Goal: Task Accomplishment & Management: Complete application form

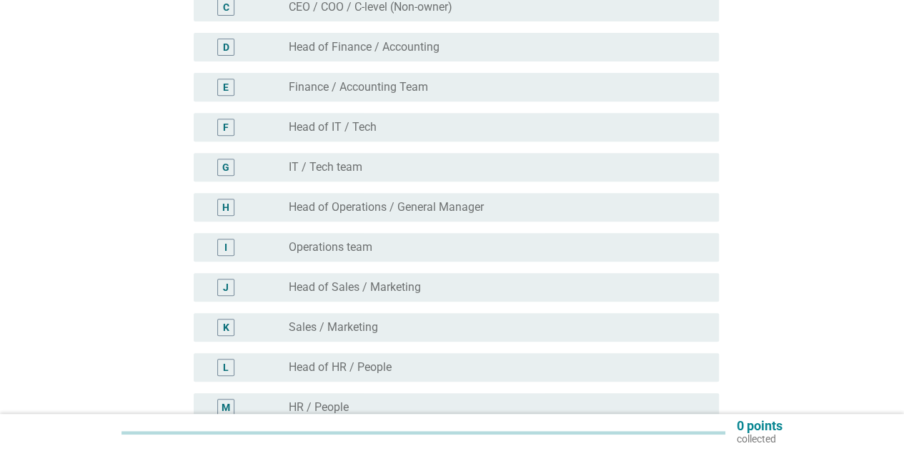
scroll to position [286, 0]
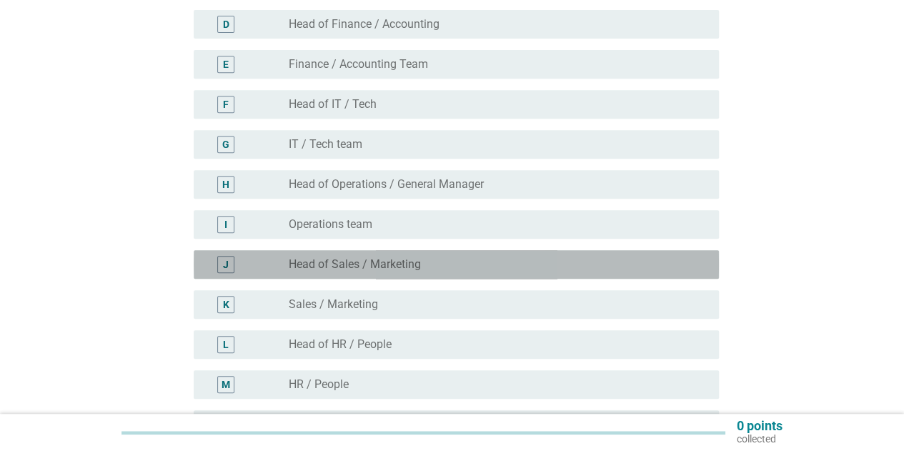
click at [349, 268] on label "Head of Sales / Marketing" at bounding box center [355, 264] width 132 height 14
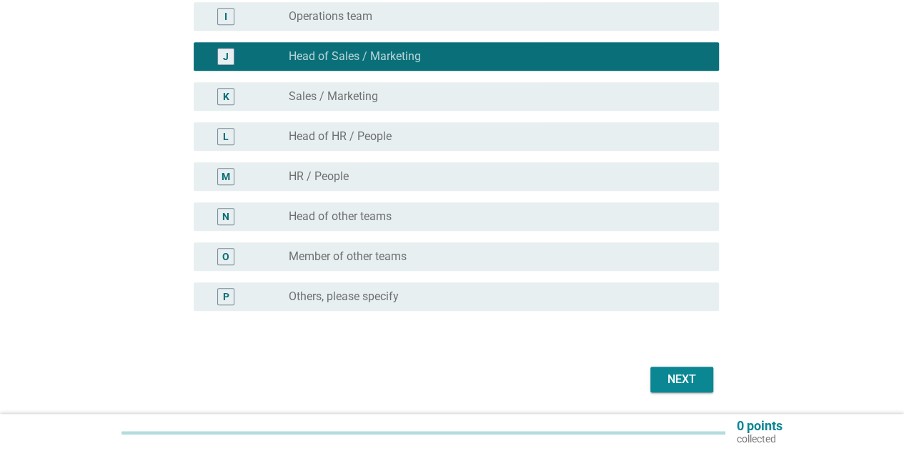
scroll to position [540, 0]
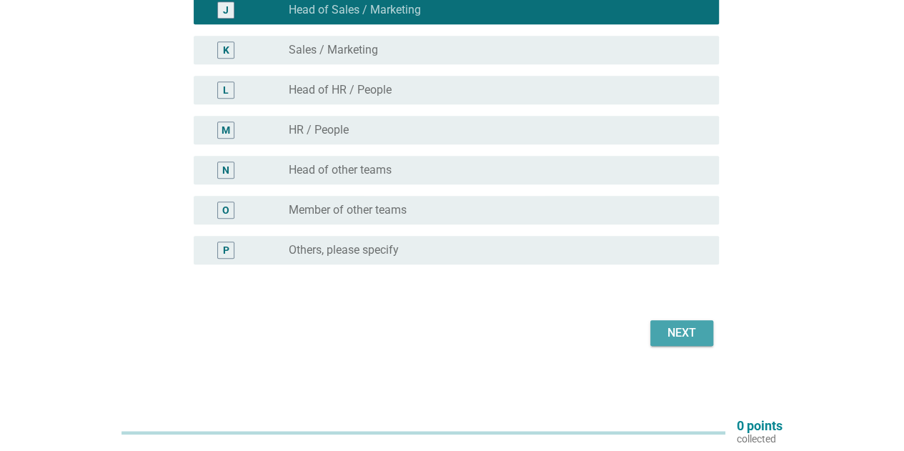
click at [661, 328] on div "Next" at bounding box center [681, 332] width 40 height 17
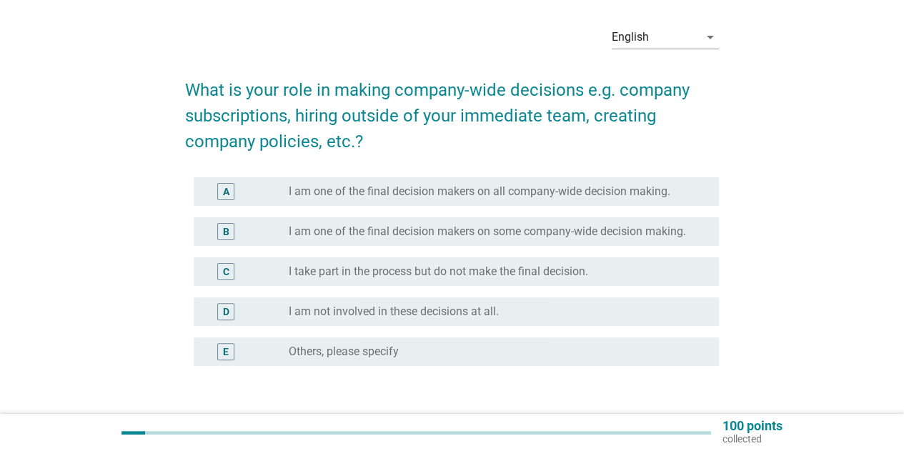
scroll to position [71, 0]
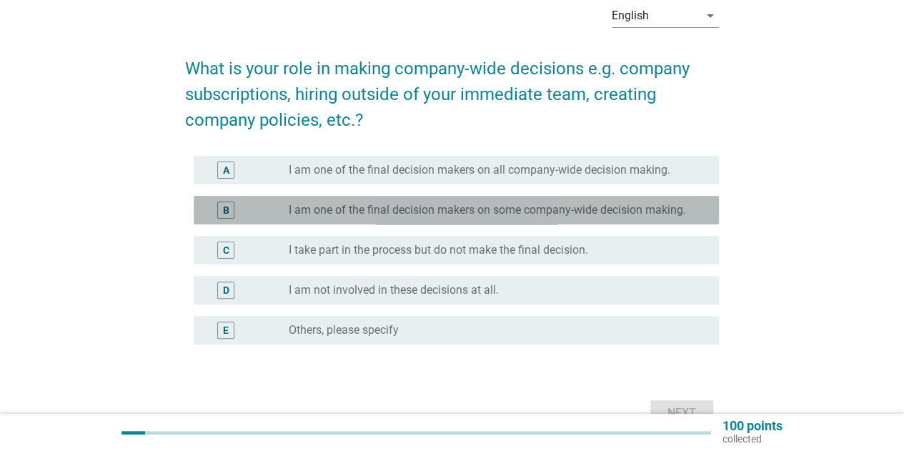
click at [466, 213] on label "I am one of the final decision makers on some company-wide decision making." at bounding box center [487, 210] width 397 height 14
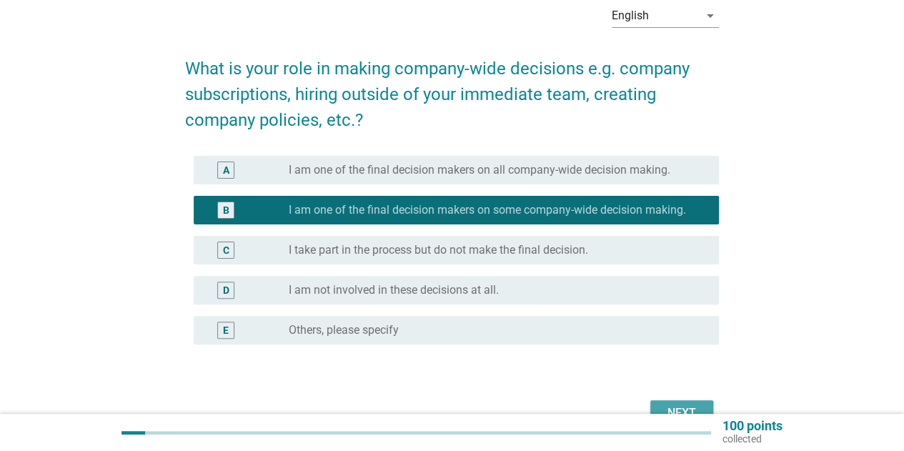
click at [674, 402] on button "Next" at bounding box center [681, 413] width 63 height 26
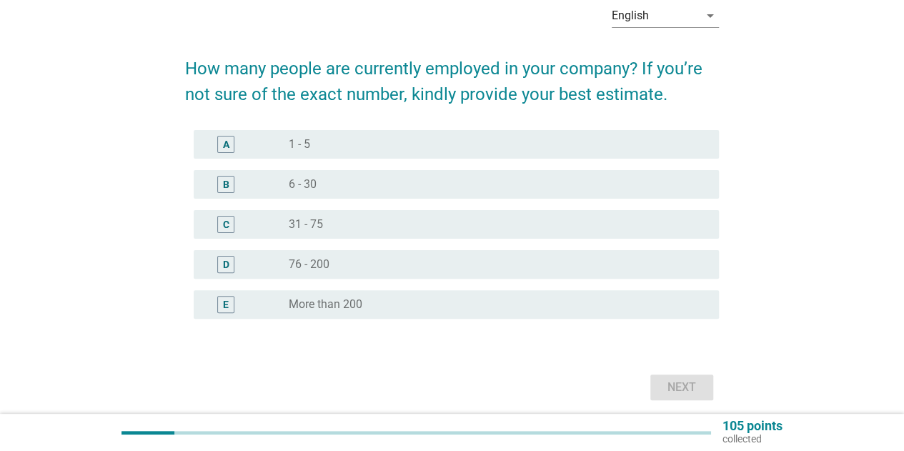
scroll to position [0, 0]
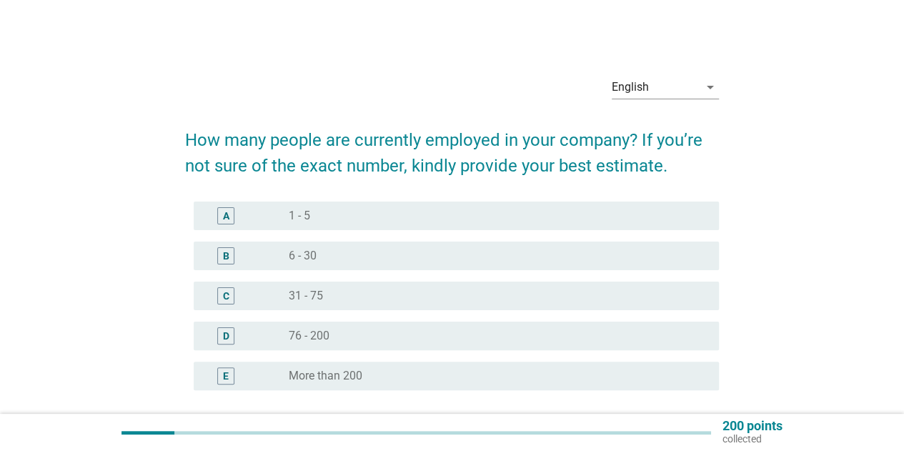
click at [374, 211] on div "radio_button_unchecked 1 - 5" at bounding box center [492, 216] width 407 height 14
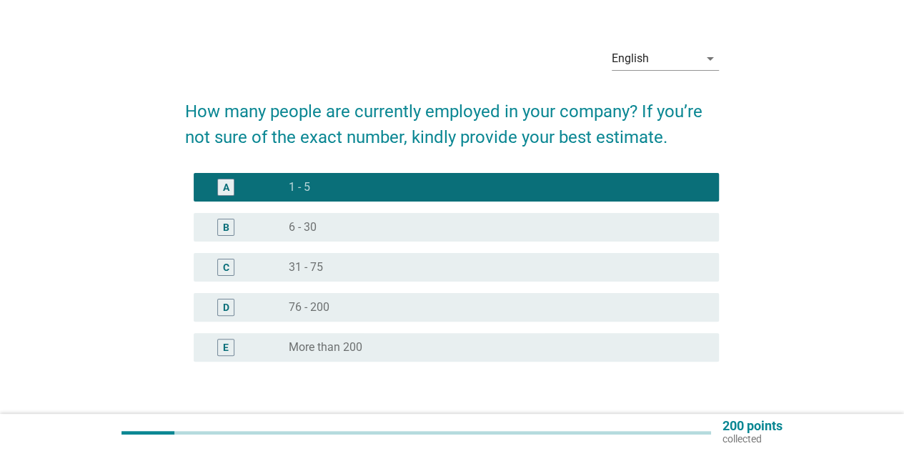
scroll to position [71, 0]
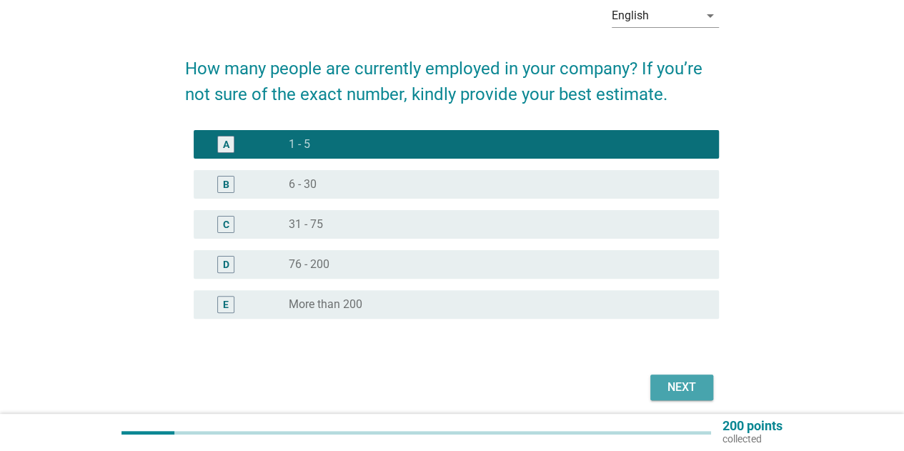
click at [670, 384] on div "Next" at bounding box center [681, 387] width 40 height 17
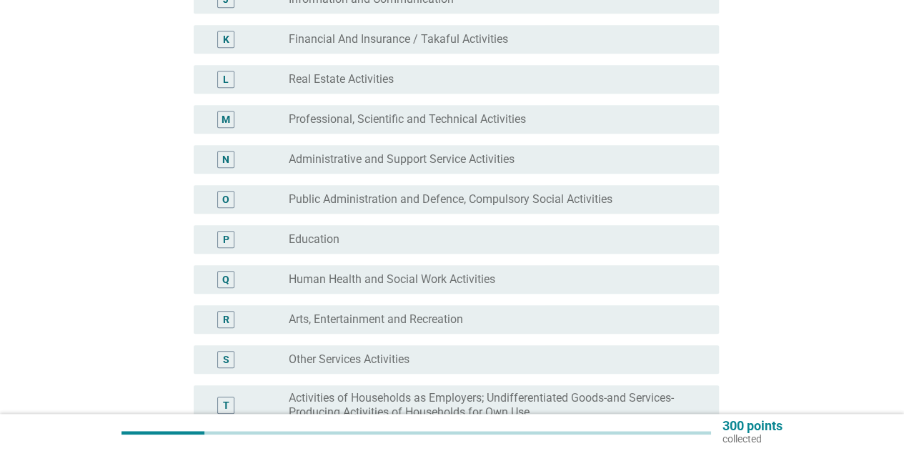
scroll to position [571, 0]
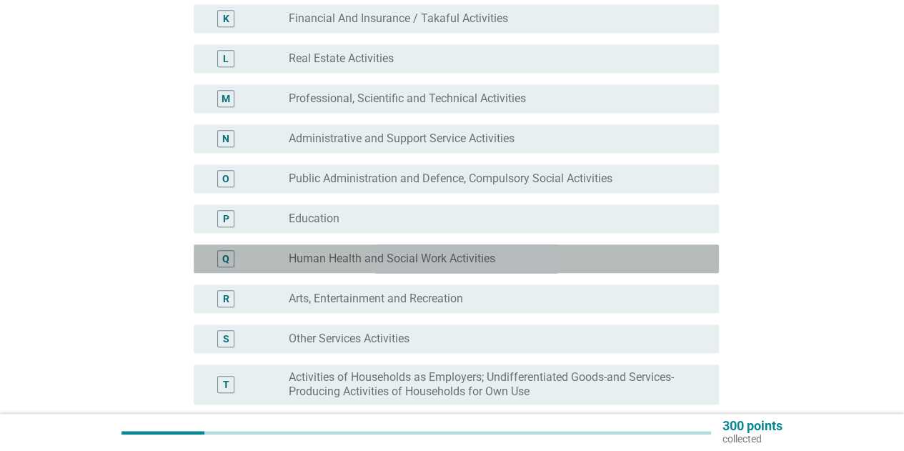
click at [461, 258] on label "Human Health and Social Work Activities" at bounding box center [392, 258] width 206 height 14
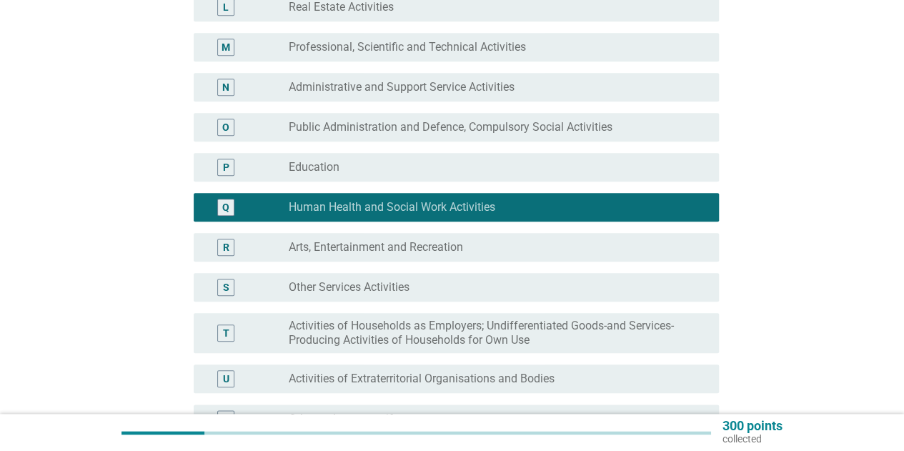
scroll to position [714, 0]
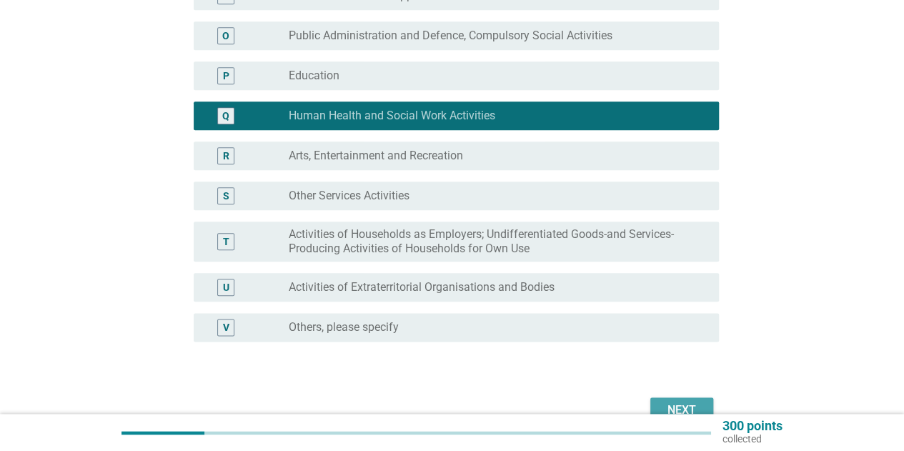
click at [669, 402] on div "Next" at bounding box center [681, 409] width 40 height 17
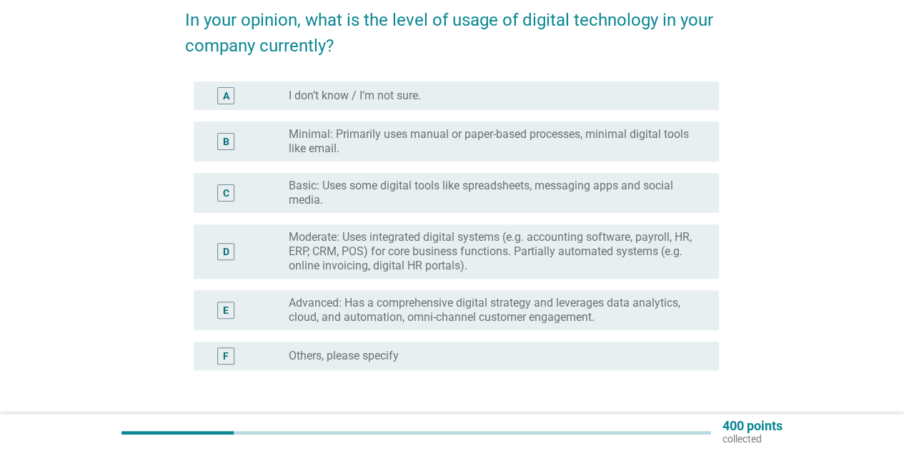
scroll to position [143, 0]
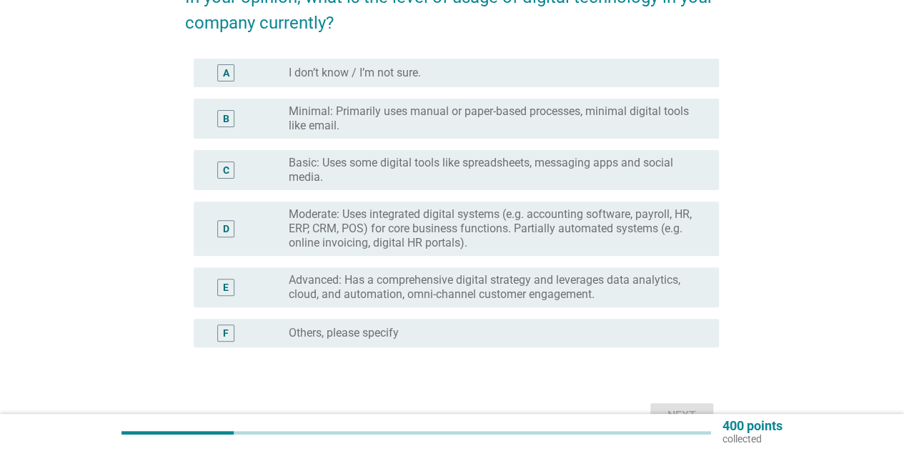
click at [361, 232] on label "Moderate: Uses integrated digital systems (e.g. accounting software, payroll, H…" at bounding box center [492, 228] width 407 height 43
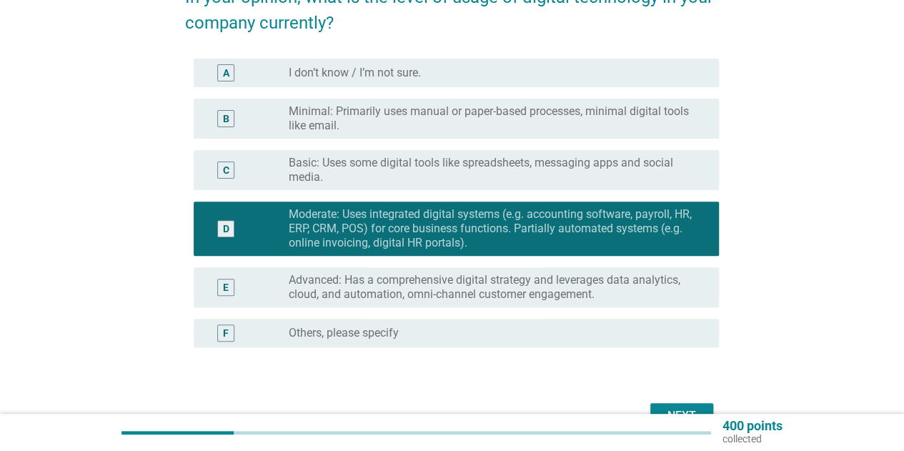
click at [654, 406] on button "Next" at bounding box center [681, 416] width 63 height 26
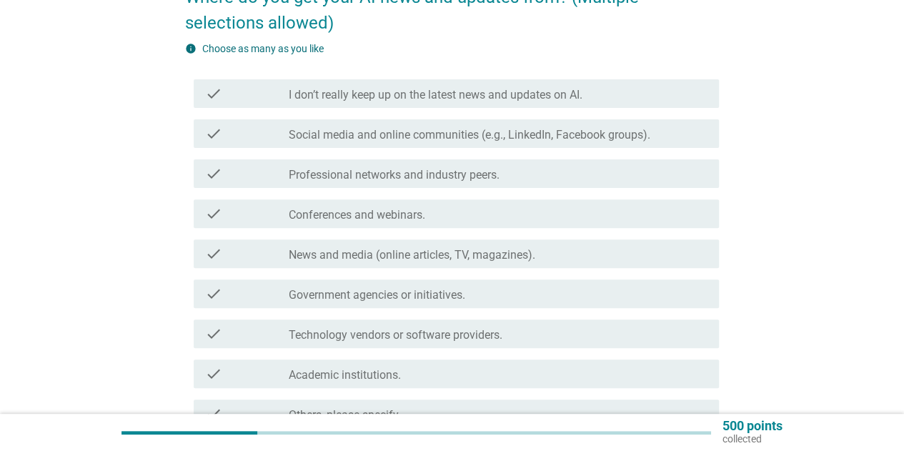
click at [370, 136] on label "Social media and online communities (e.g., LinkedIn, Facebook groups)." at bounding box center [469, 135] width 361 height 14
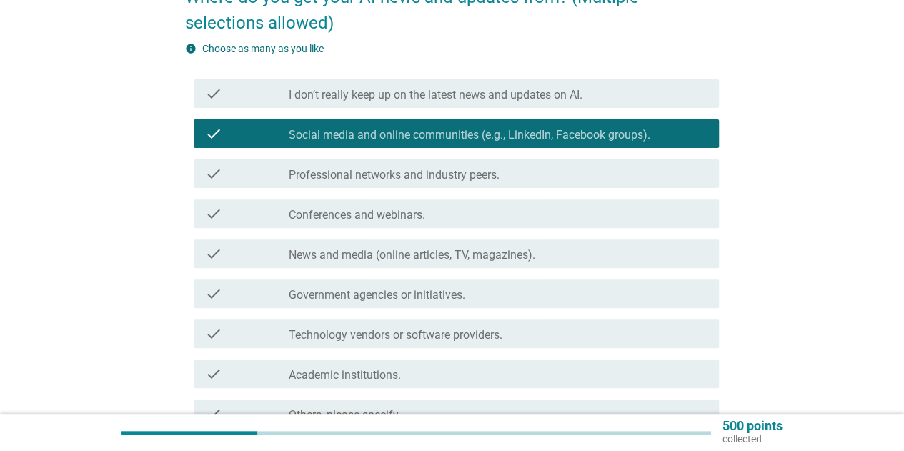
scroll to position [214, 0]
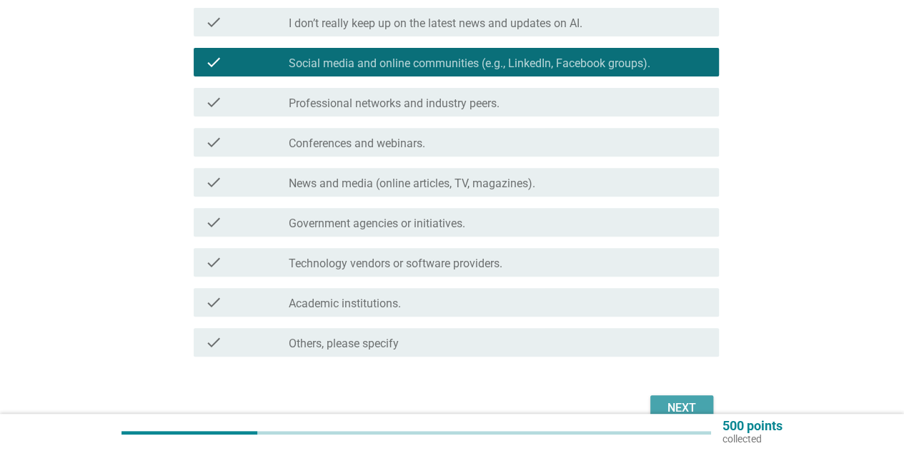
click at [667, 399] on div "Next" at bounding box center [681, 407] width 40 height 17
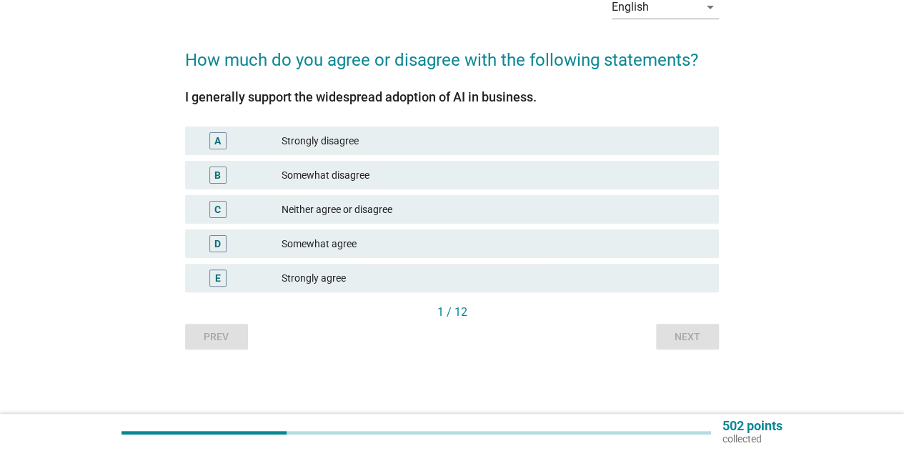
scroll to position [0, 0]
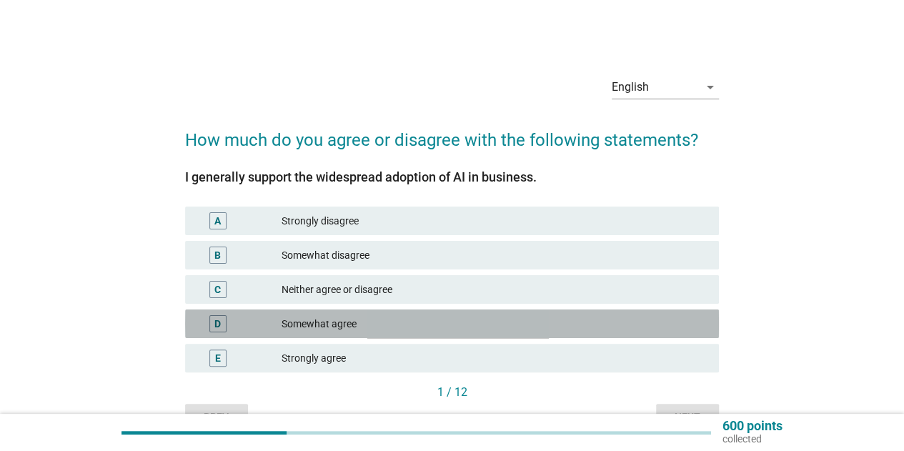
click at [379, 325] on div "Somewhat agree" at bounding box center [494, 323] width 426 height 17
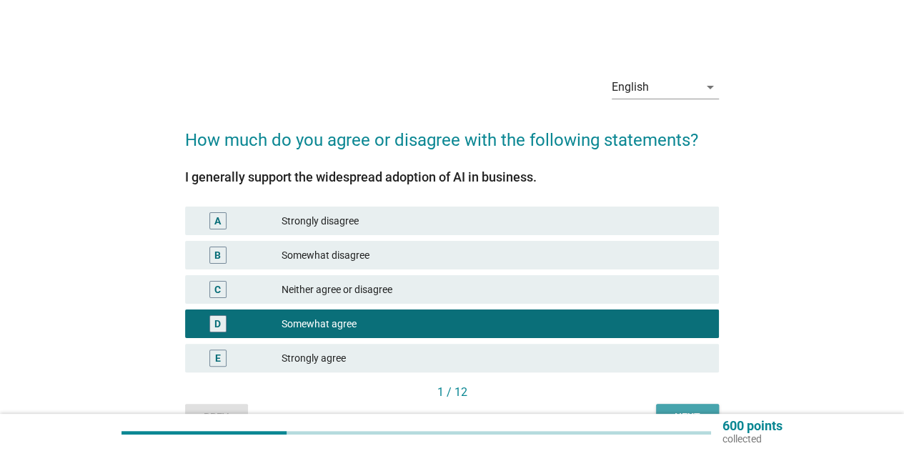
click at [661, 406] on button "Next" at bounding box center [687, 417] width 63 height 26
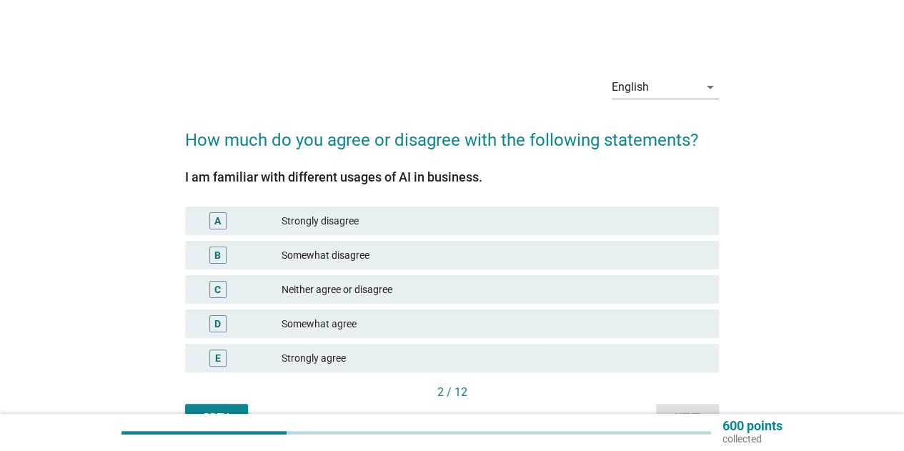
click at [410, 292] on div "Neither agree or disagree" at bounding box center [494, 289] width 426 height 17
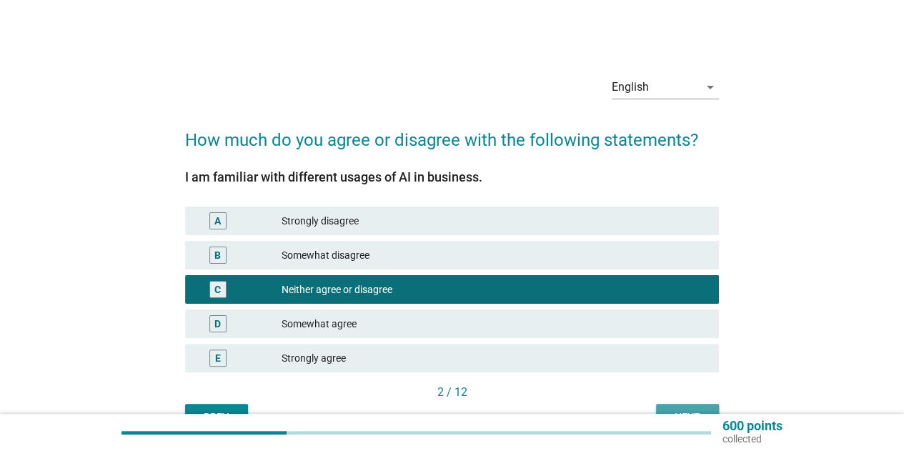
click at [663, 406] on button "Next" at bounding box center [687, 417] width 63 height 26
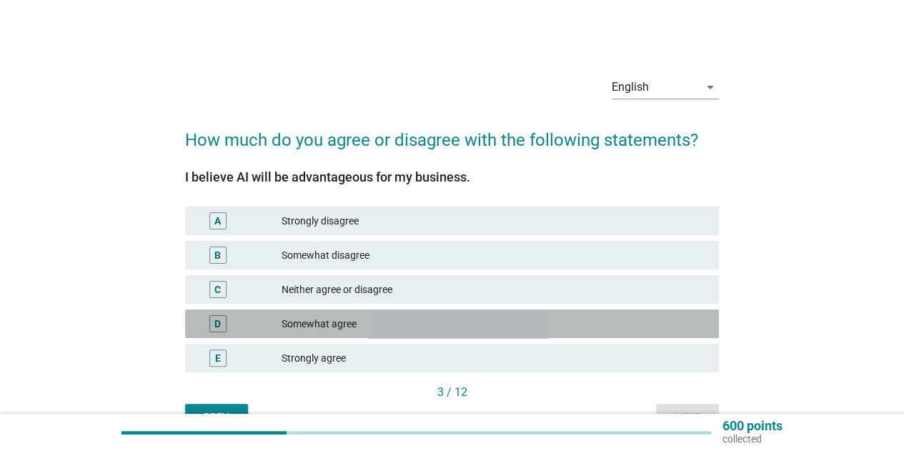
click at [467, 325] on div "Somewhat agree" at bounding box center [494, 323] width 426 height 17
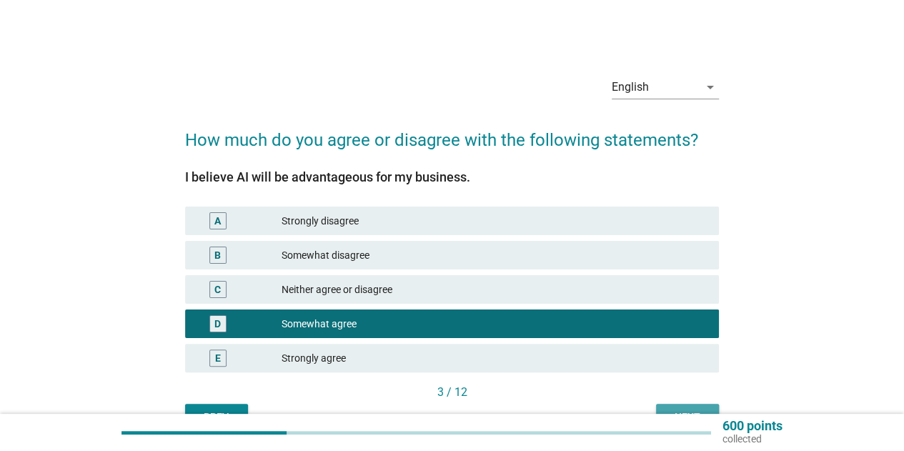
click at [668, 409] on div "Next" at bounding box center [687, 416] width 40 height 15
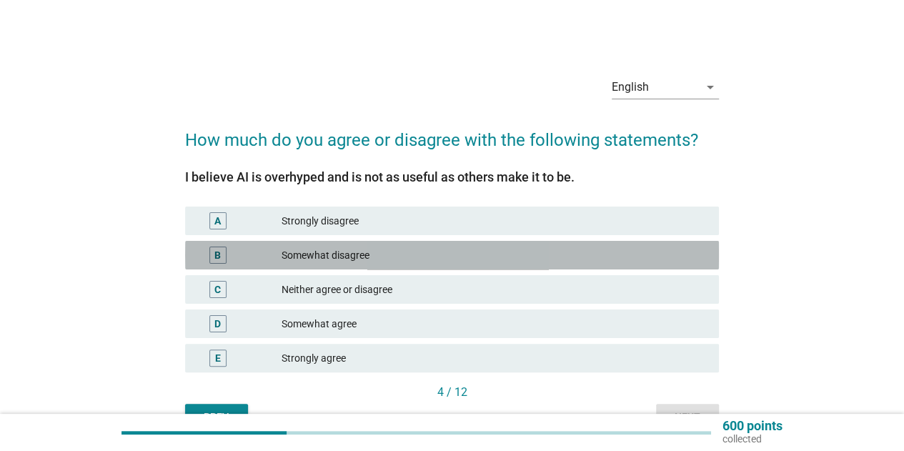
click at [384, 261] on div "Somewhat disagree" at bounding box center [494, 254] width 426 height 17
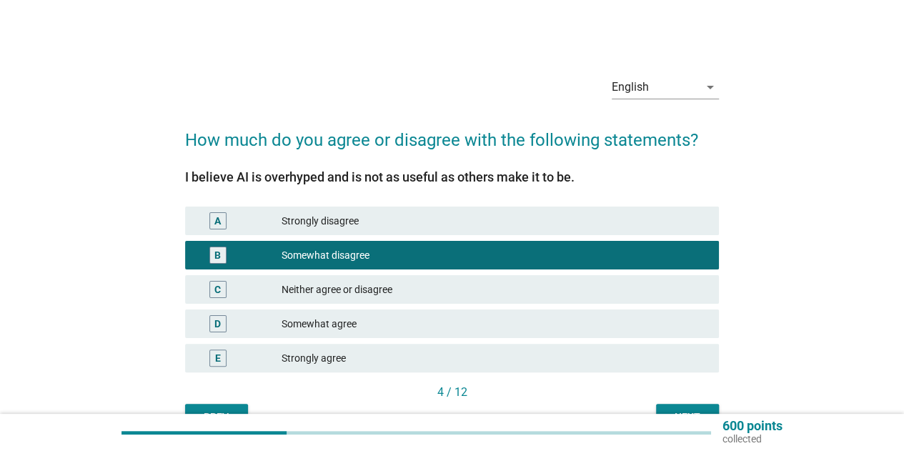
click at [671, 405] on button "Next" at bounding box center [687, 417] width 63 height 26
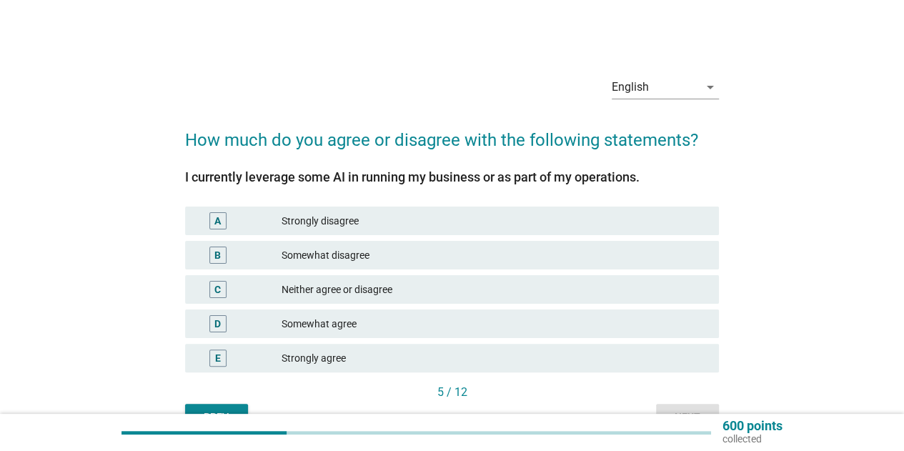
click at [445, 320] on div "Somewhat agree" at bounding box center [494, 323] width 426 height 17
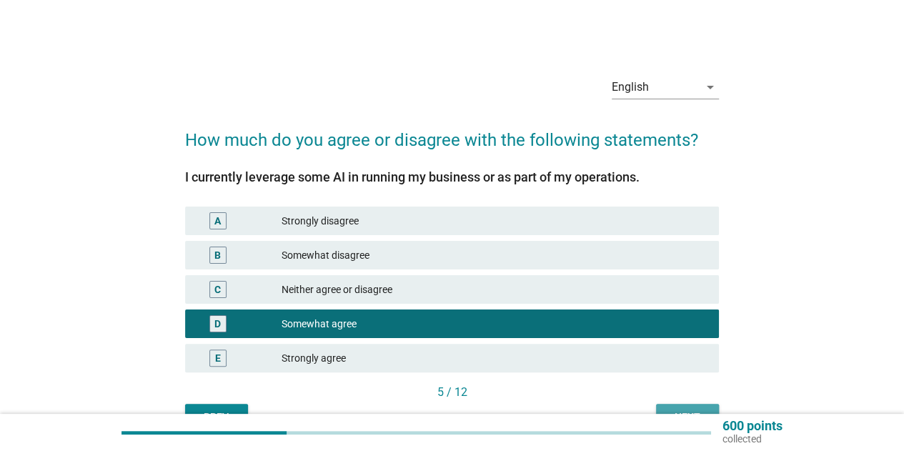
click at [687, 407] on button "Next" at bounding box center [687, 417] width 63 height 26
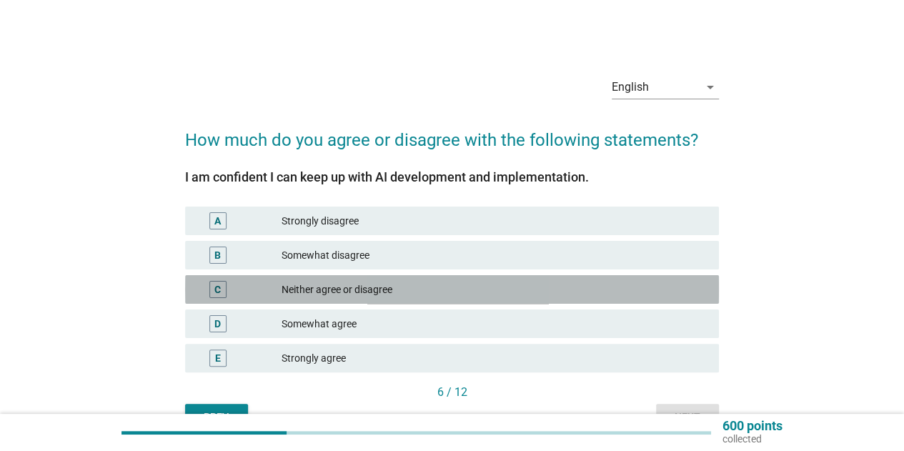
click at [429, 284] on div "Neither agree or disagree" at bounding box center [494, 289] width 426 height 17
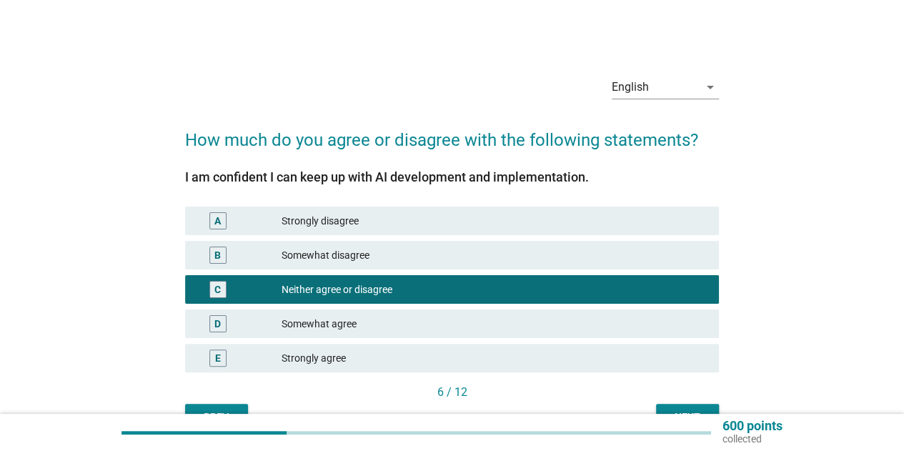
click at [681, 405] on button "Next" at bounding box center [687, 417] width 63 height 26
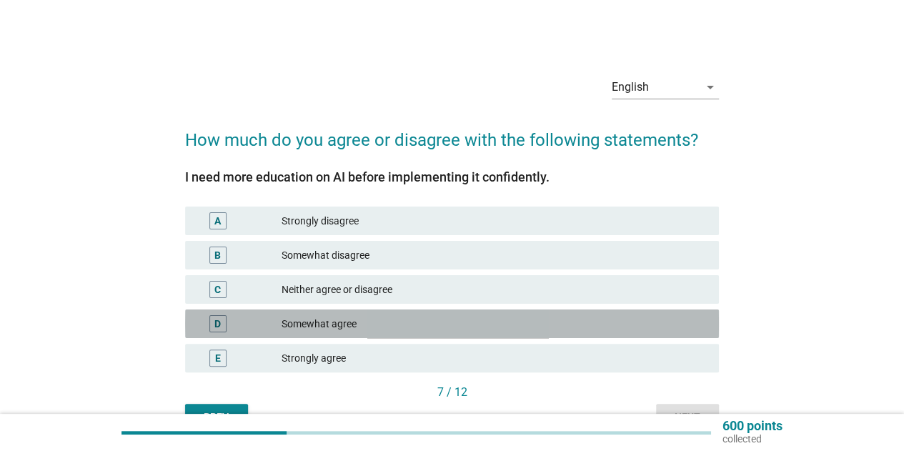
click at [417, 330] on div "Somewhat agree" at bounding box center [494, 323] width 426 height 17
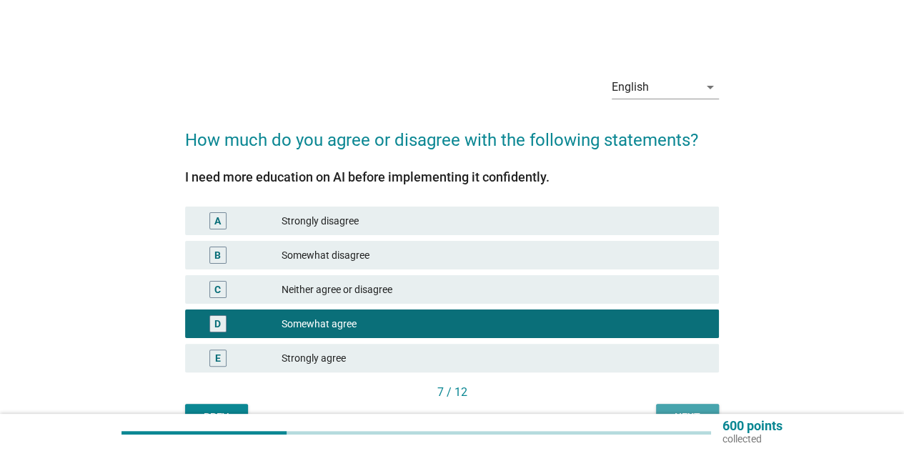
click at [676, 408] on button "Next" at bounding box center [687, 417] width 63 height 26
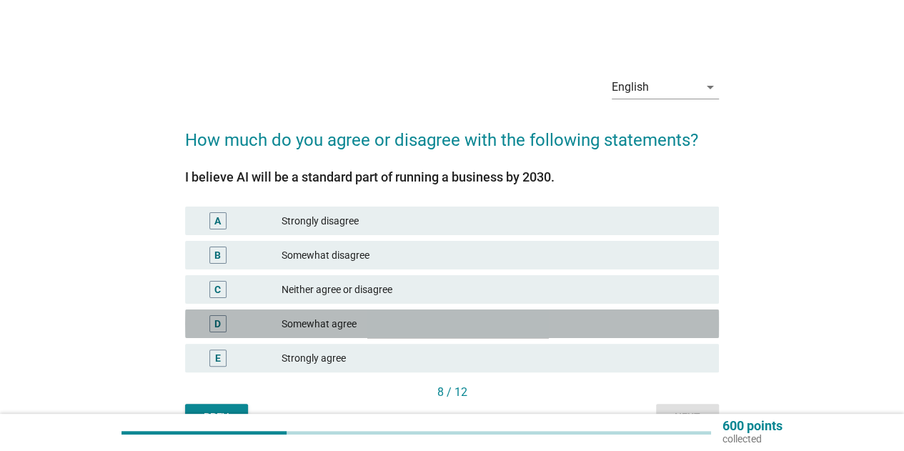
click at [358, 317] on div "Somewhat agree" at bounding box center [494, 323] width 426 height 17
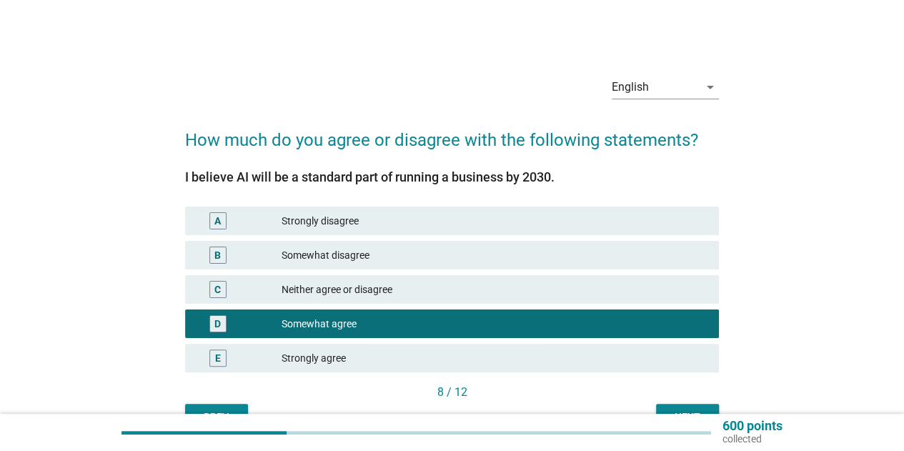
click at [667, 412] on div "Next" at bounding box center [687, 416] width 40 height 15
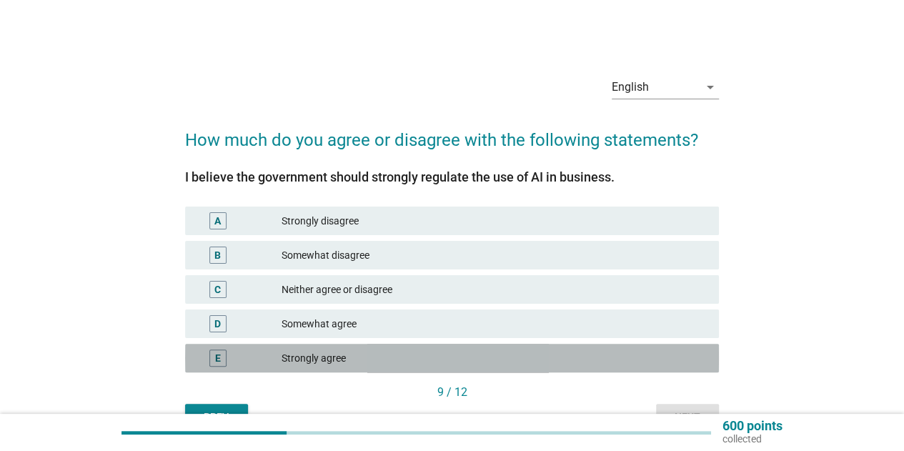
click at [489, 365] on div "Strongly agree" at bounding box center [494, 357] width 426 height 17
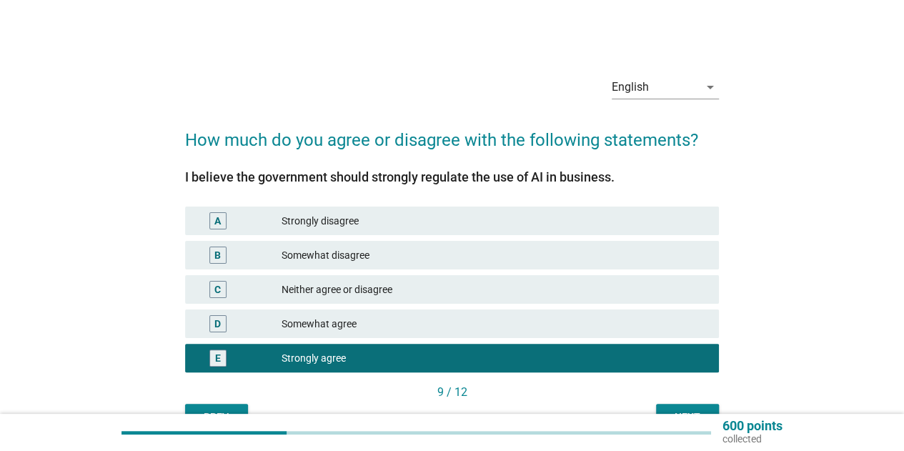
click at [681, 406] on button "Next" at bounding box center [687, 417] width 63 height 26
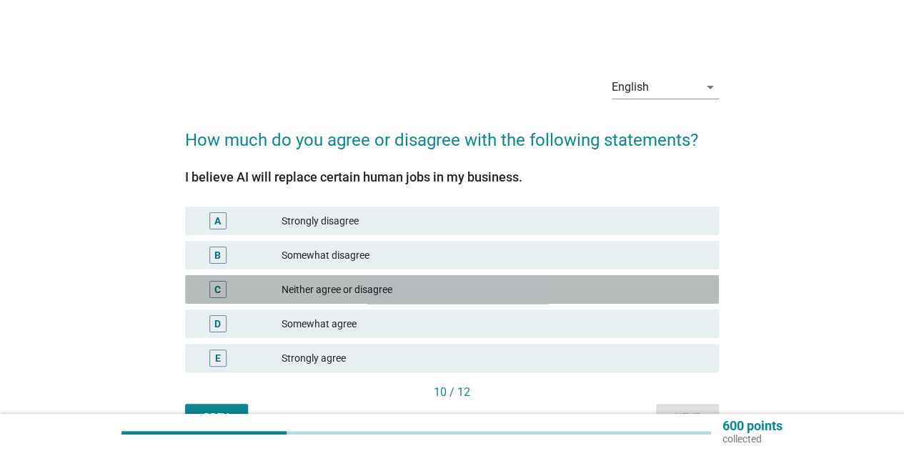
click at [420, 289] on div "Neither agree or disagree" at bounding box center [494, 289] width 426 height 17
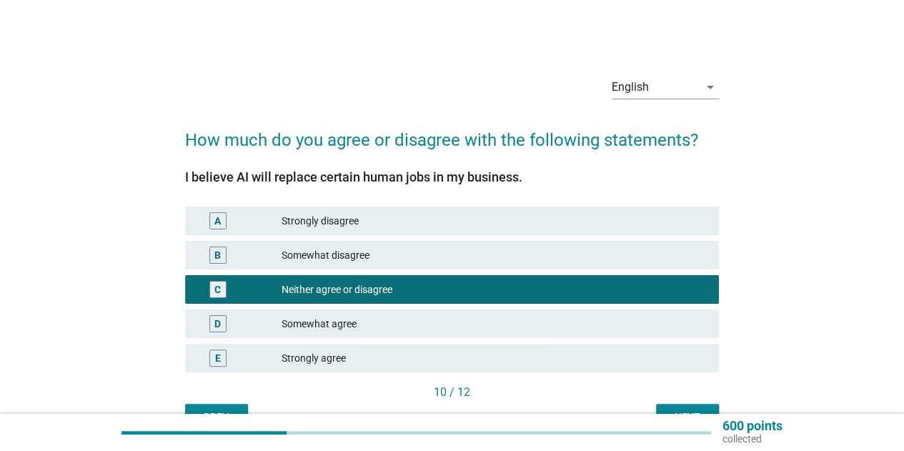
click at [446, 319] on div "Somewhat agree" at bounding box center [494, 323] width 426 height 17
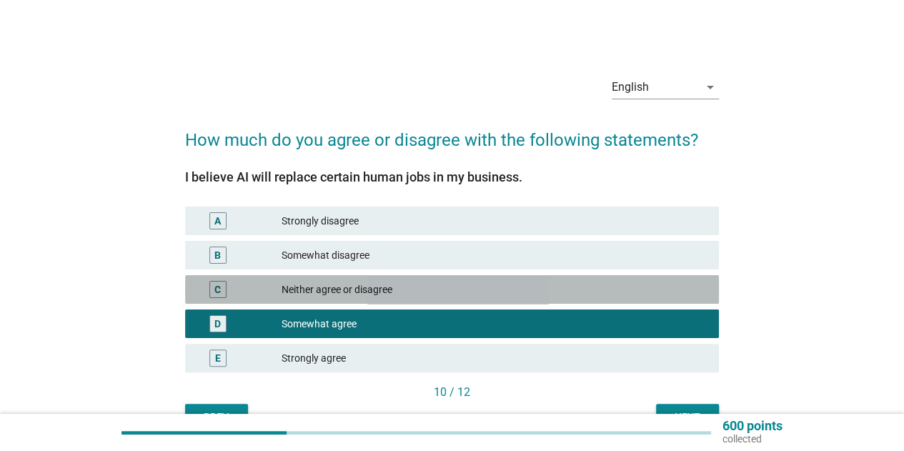
click at [440, 292] on div "Neither agree or disagree" at bounding box center [494, 289] width 426 height 17
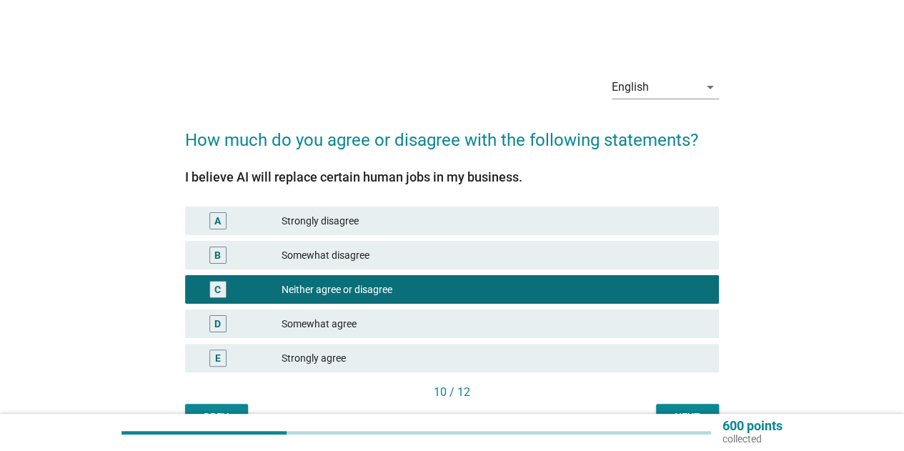
click at [506, 255] on div "Somewhat disagree" at bounding box center [494, 254] width 426 height 17
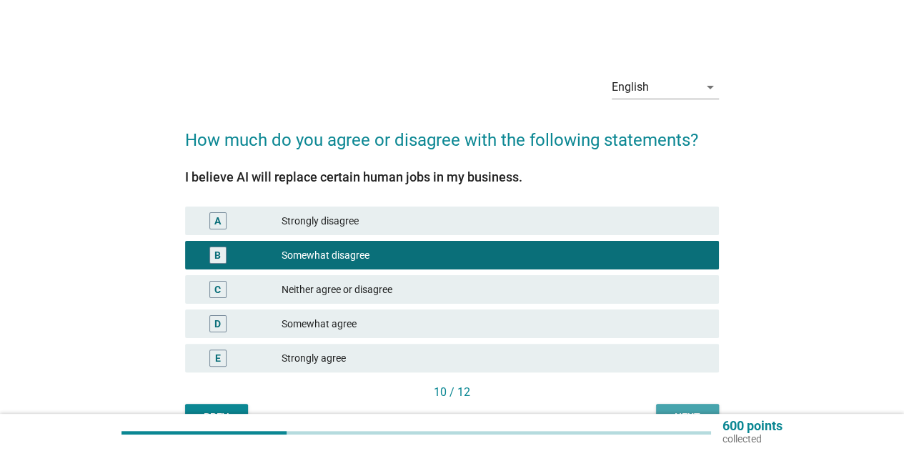
click at [671, 406] on button "Next" at bounding box center [687, 417] width 63 height 26
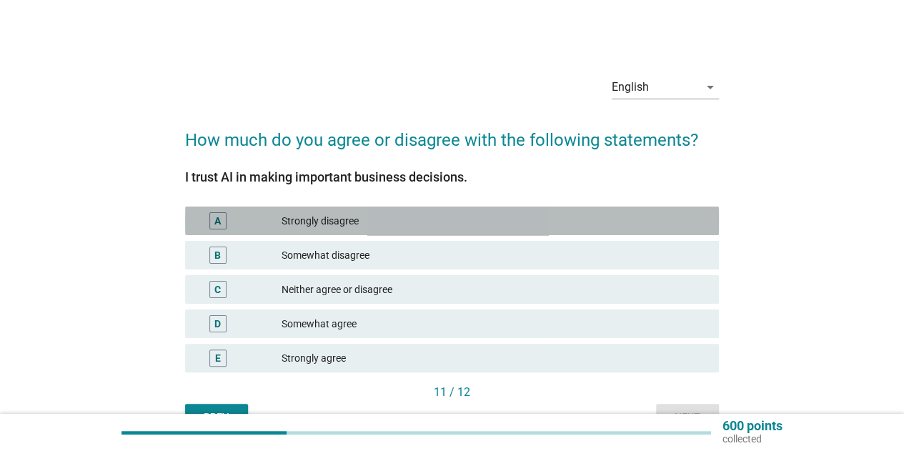
click at [371, 227] on div "Strongly disagree" at bounding box center [494, 220] width 426 height 17
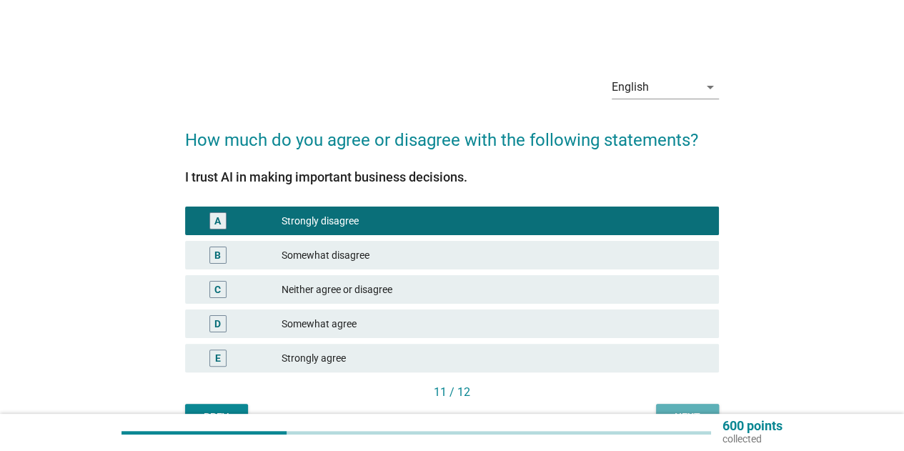
click at [676, 404] on button "Next" at bounding box center [687, 417] width 63 height 26
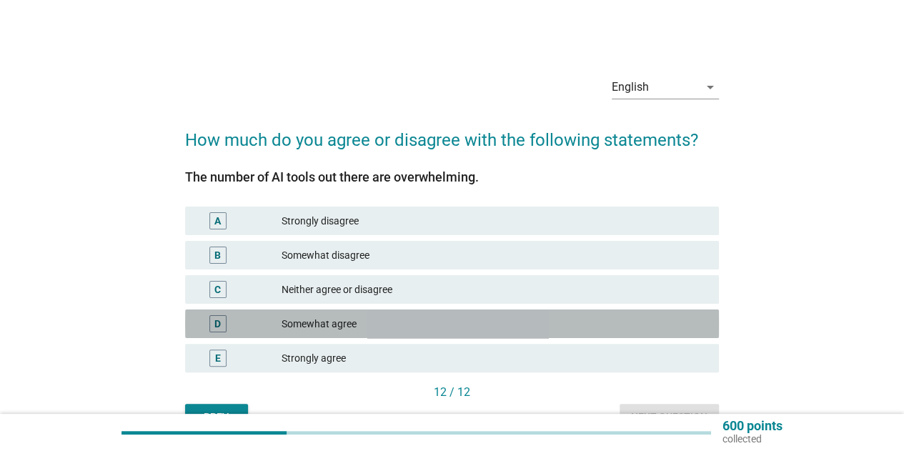
click at [454, 325] on div "Somewhat agree" at bounding box center [494, 323] width 426 height 17
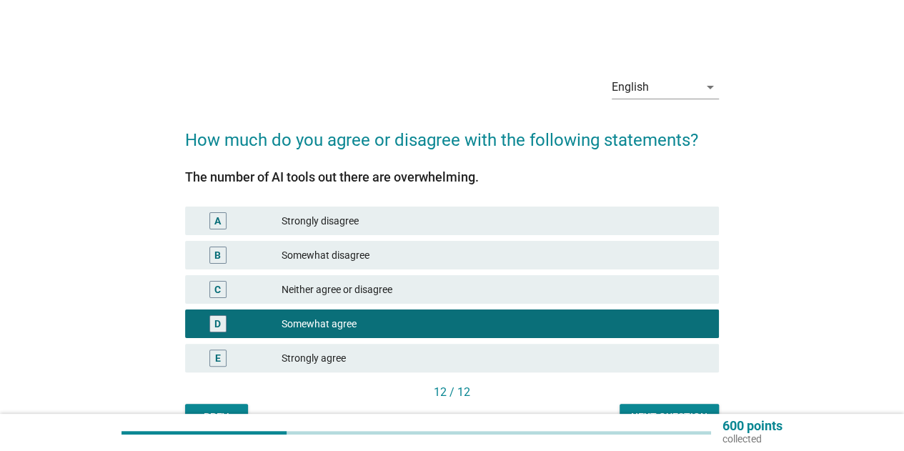
click at [624, 407] on button "Next question" at bounding box center [668, 417] width 99 height 26
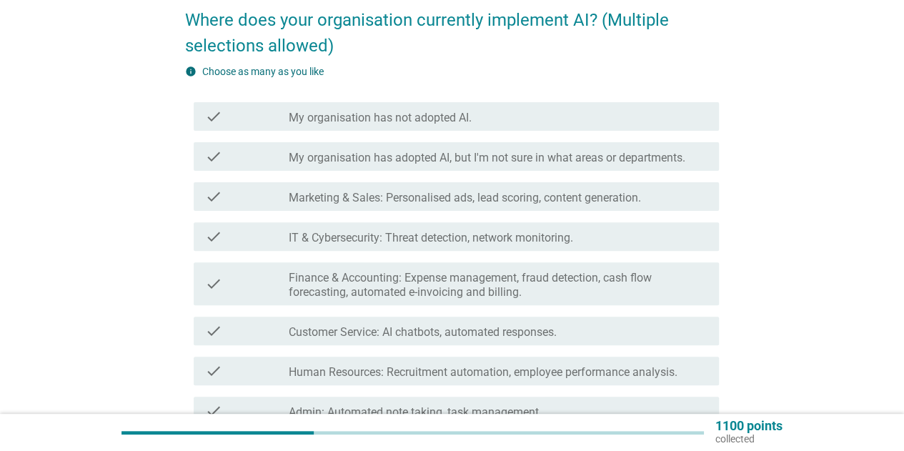
scroll to position [143, 0]
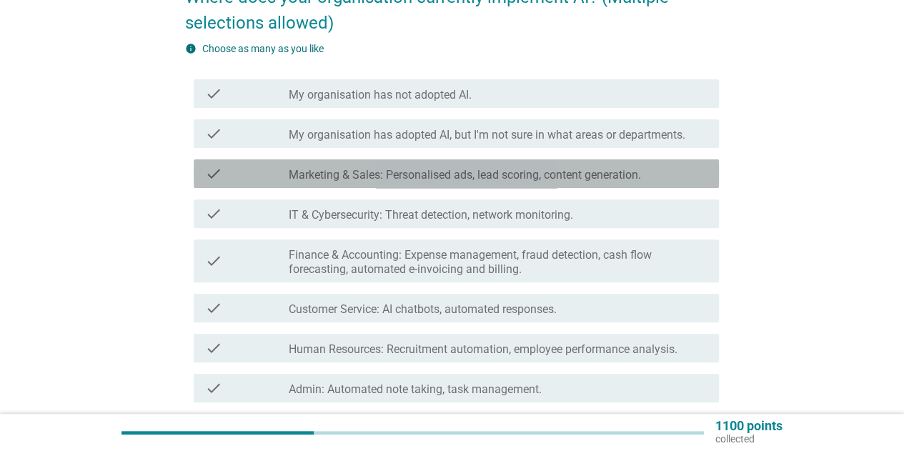
click at [471, 177] on label "Marketing & Sales: Personalised ads, lead scoring, content generation." at bounding box center [465, 175] width 352 height 14
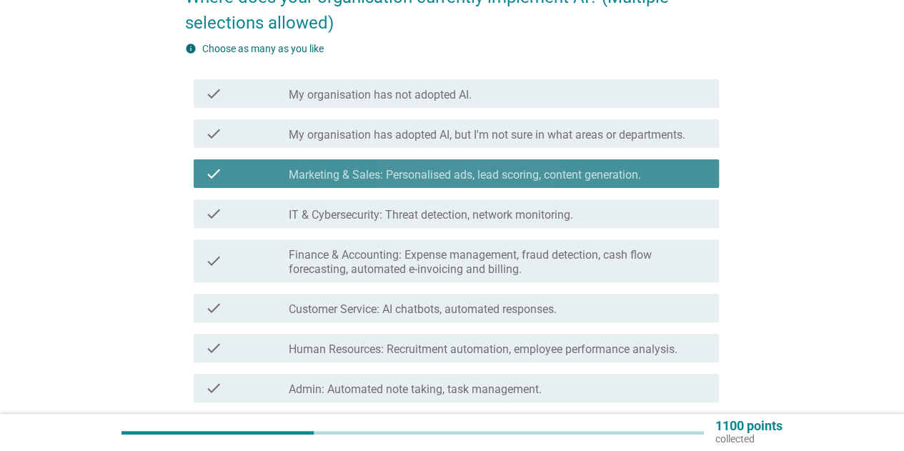
click at [471, 177] on label "Marketing & Sales: Personalised ads, lead scoring, content generation." at bounding box center [465, 175] width 352 height 14
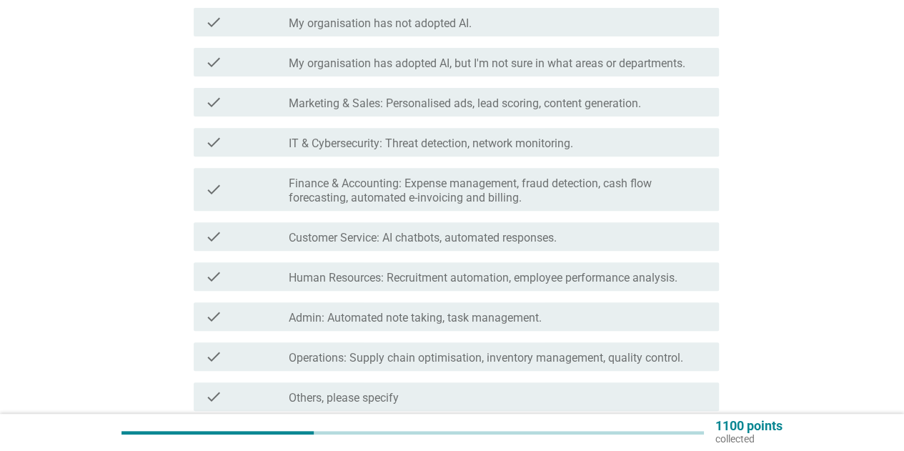
scroll to position [286, 0]
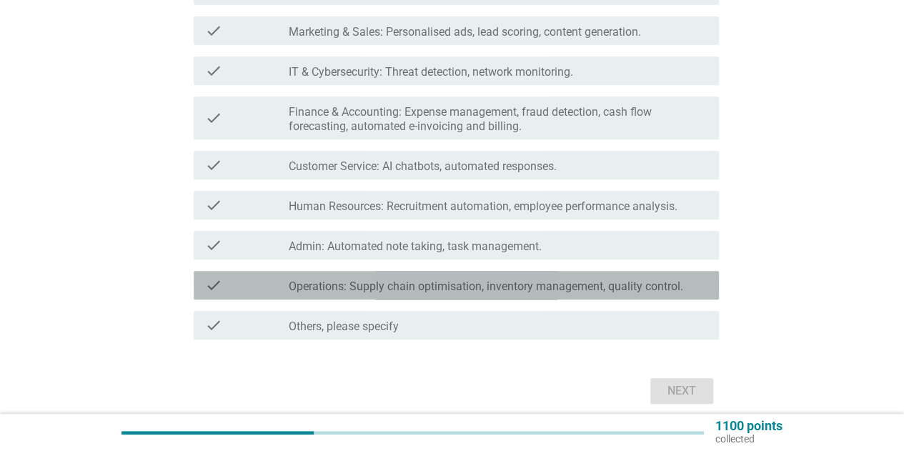
click at [376, 296] on div "check check_box_outline_blank Operations: Supply chain optimisation, inventory …" at bounding box center [456, 285] width 525 height 29
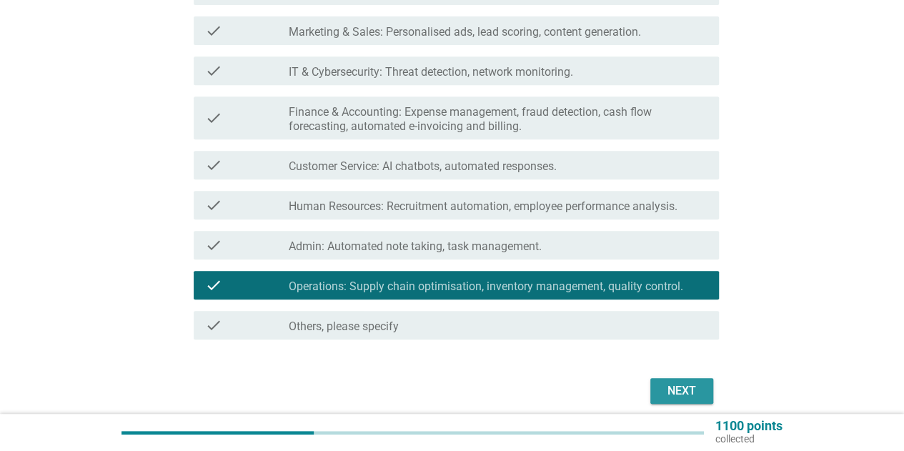
click at [671, 381] on button "Next" at bounding box center [681, 391] width 63 height 26
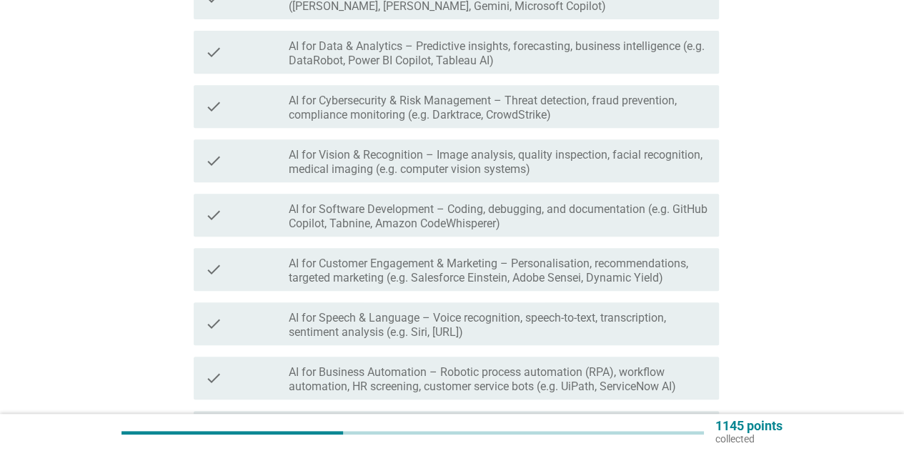
scroll to position [0, 0]
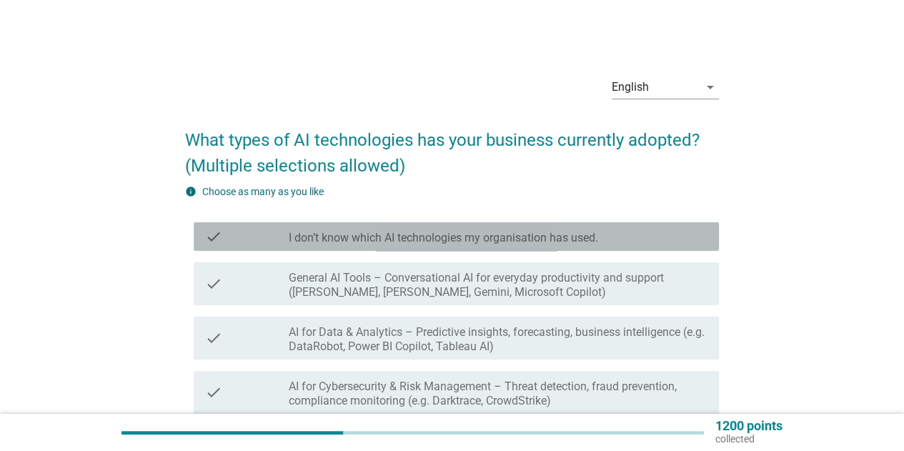
click at [494, 241] on label "I don’t know which AI technologies my organisation has used." at bounding box center [443, 238] width 309 height 14
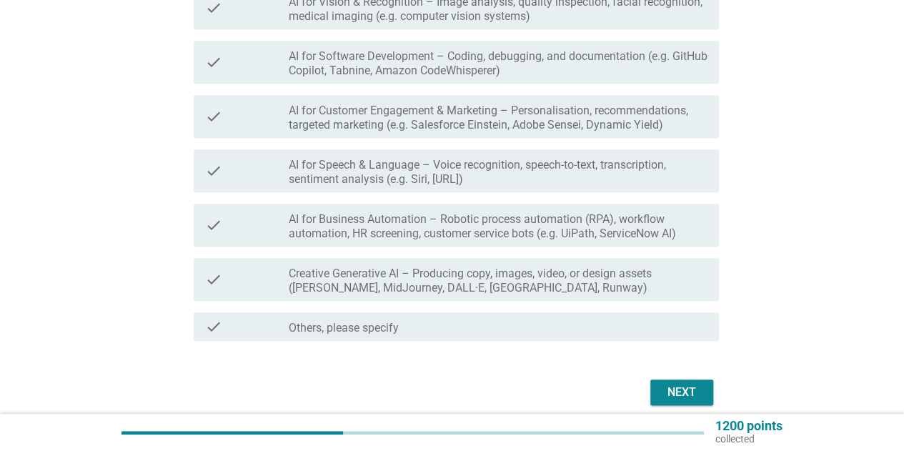
scroll to position [499, 0]
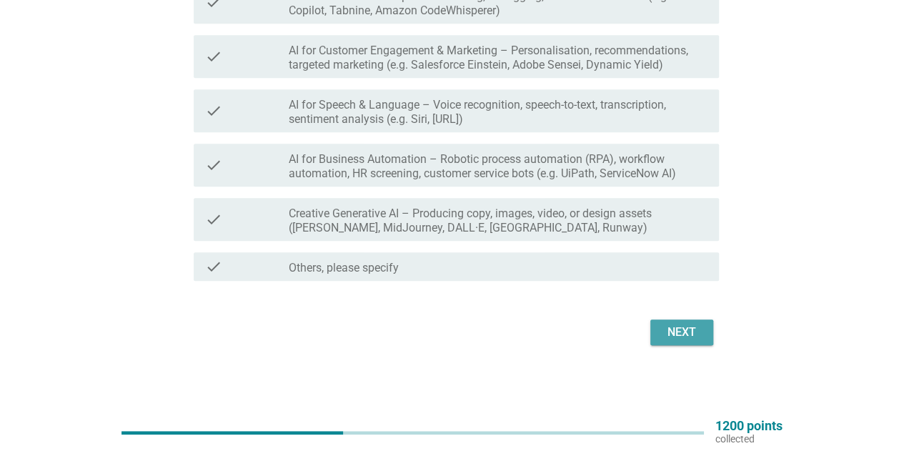
click at [666, 334] on div "Next" at bounding box center [681, 332] width 40 height 17
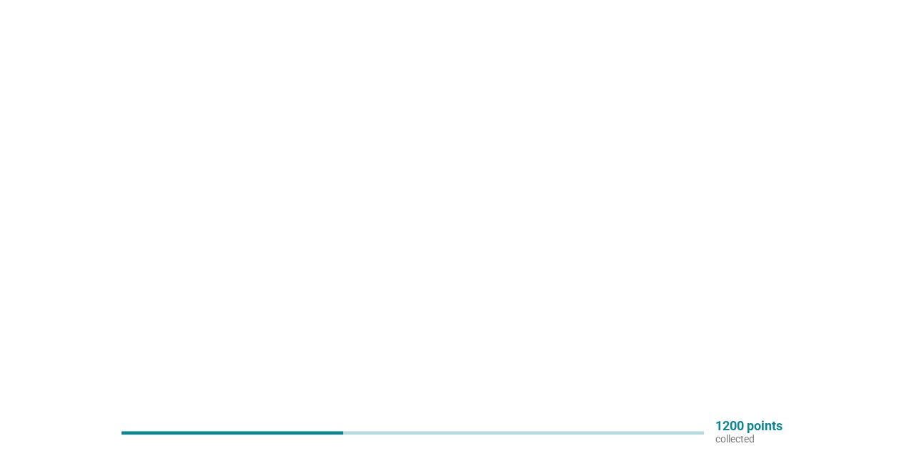
scroll to position [0, 0]
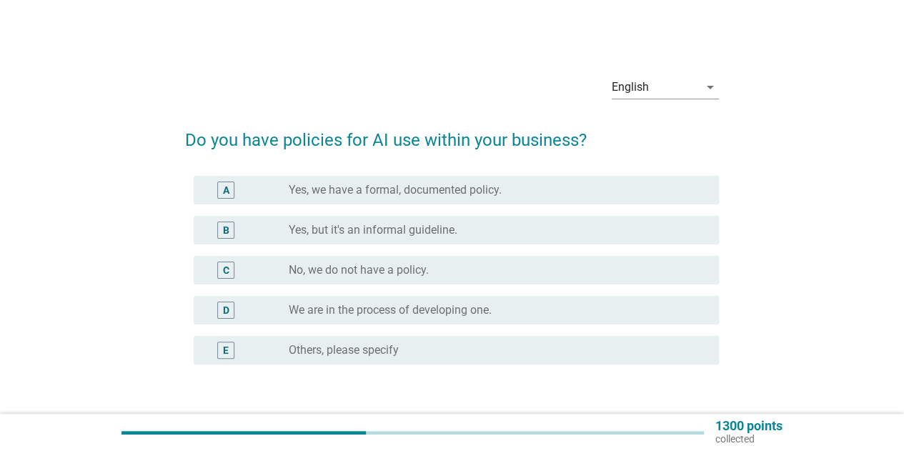
click at [430, 264] on div "radio_button_unchecked No, we do not have a policy." at bounding box center [492, 270] width 407 height 14
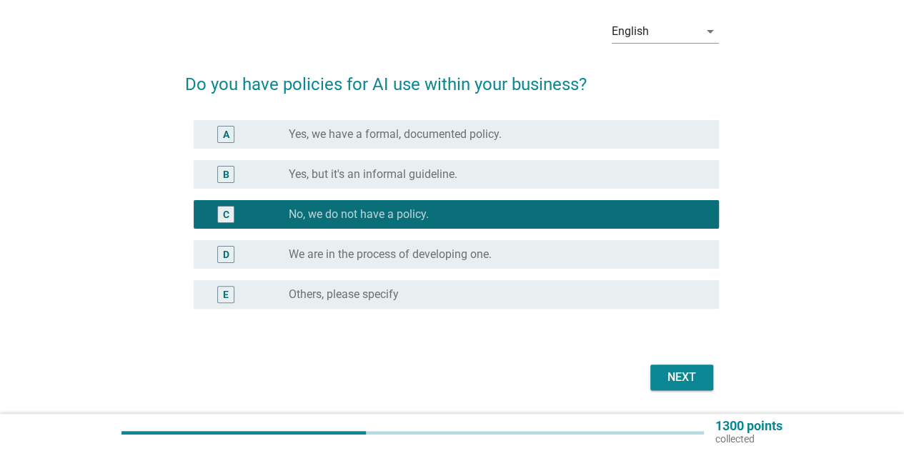
scroll to position [100, 0]
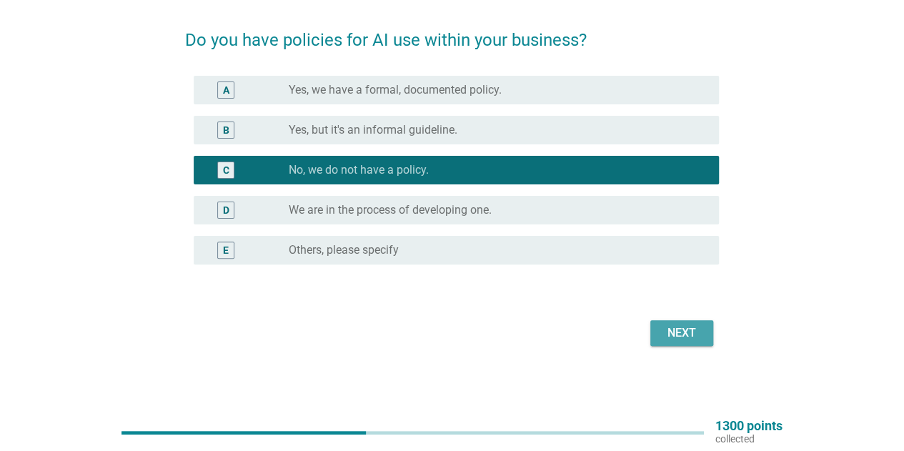
click at [661, 329] on div "Next" at bounding box center [681, 332] width 40 height 17
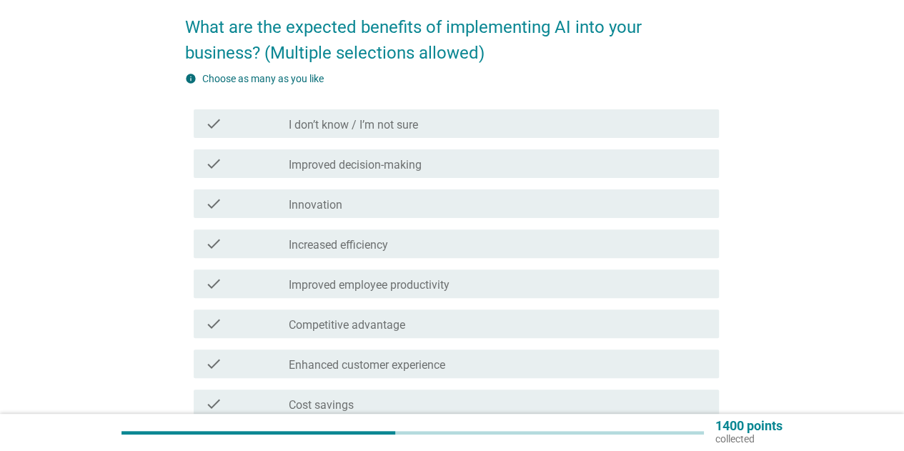
scroll to position [143, 0]
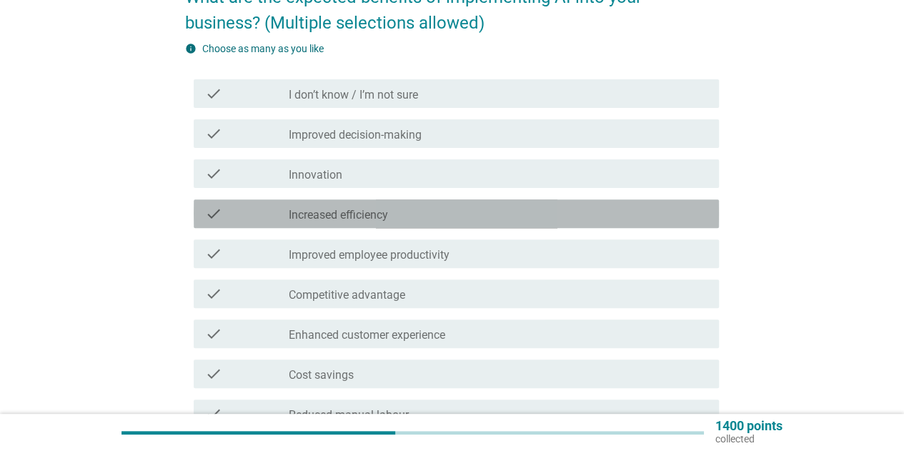
click at [420, 206] on div "check_box_outline_blank Increased efficiency" at bounding box center [498, 213] width 419 height 17
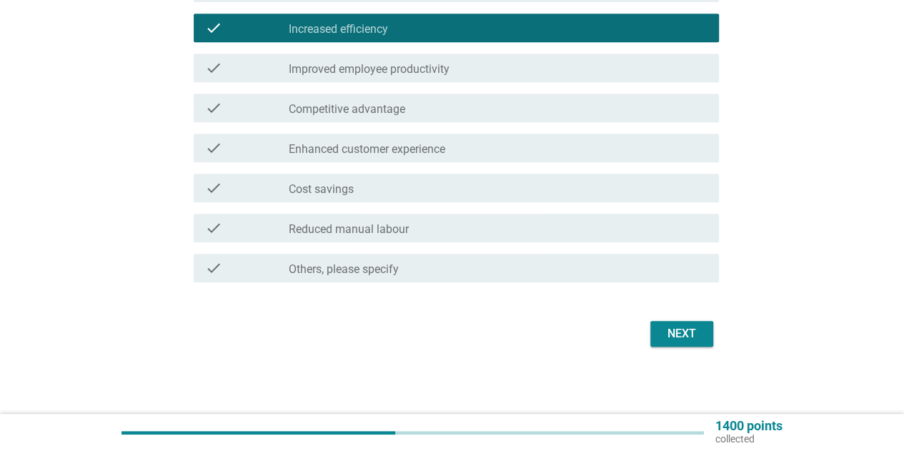
scroll to position [330, 0]
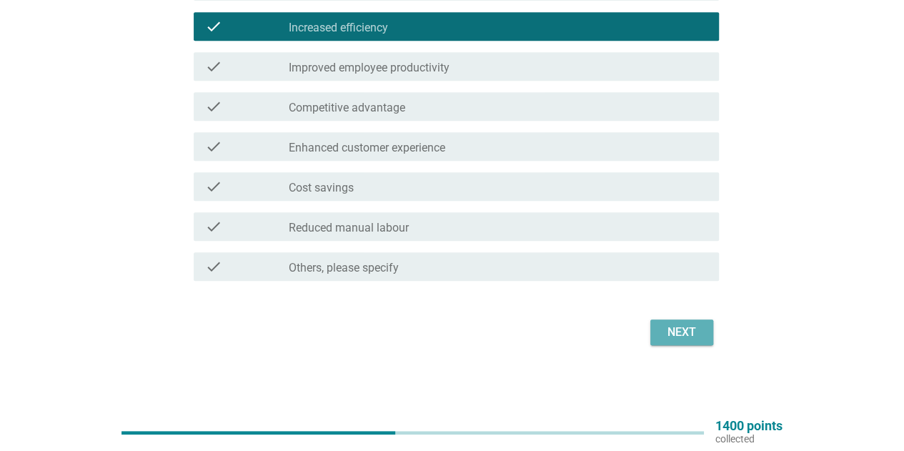
click at [671, 329] on div "Next" at bounding box center [681, 332] width 40 height 17
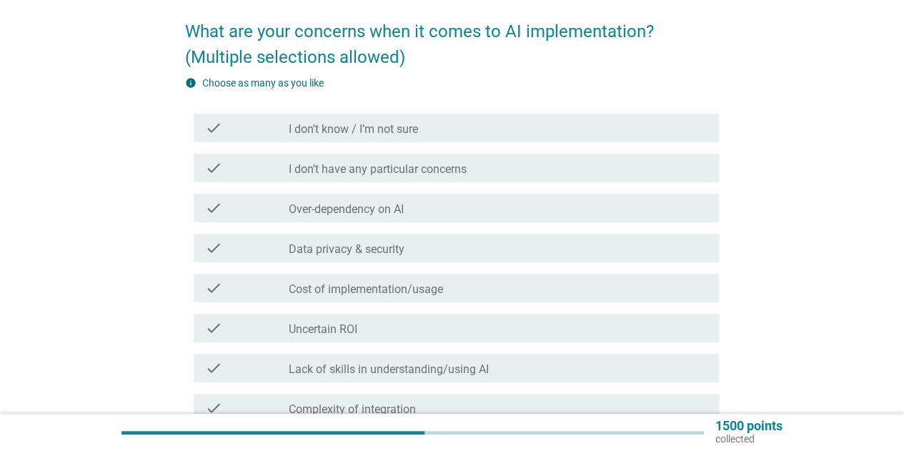
scroll to position [143, 0]
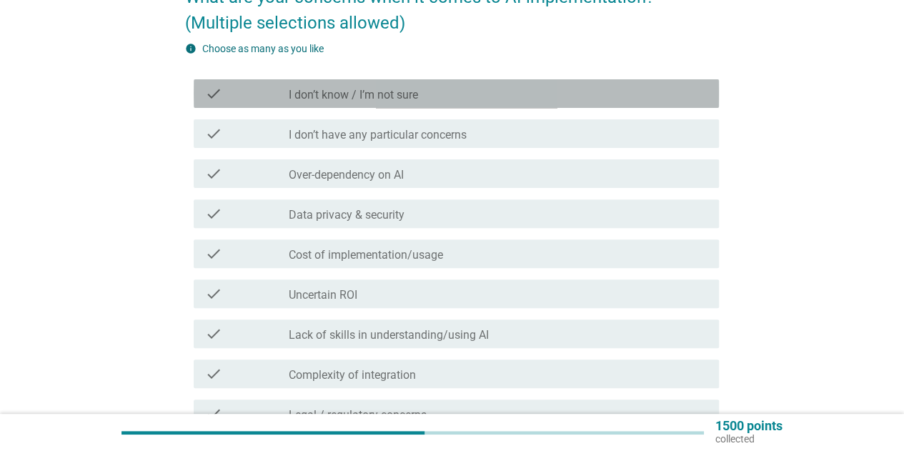
click at [367, 93] on label "I don’t know / I’m not sure" at bounding box center [353, 95] width 129 height 14
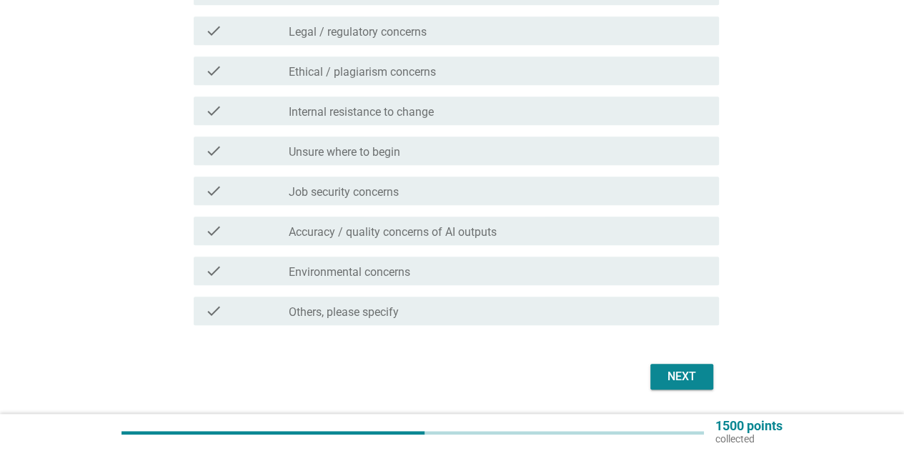
scroll to position [570, 0]
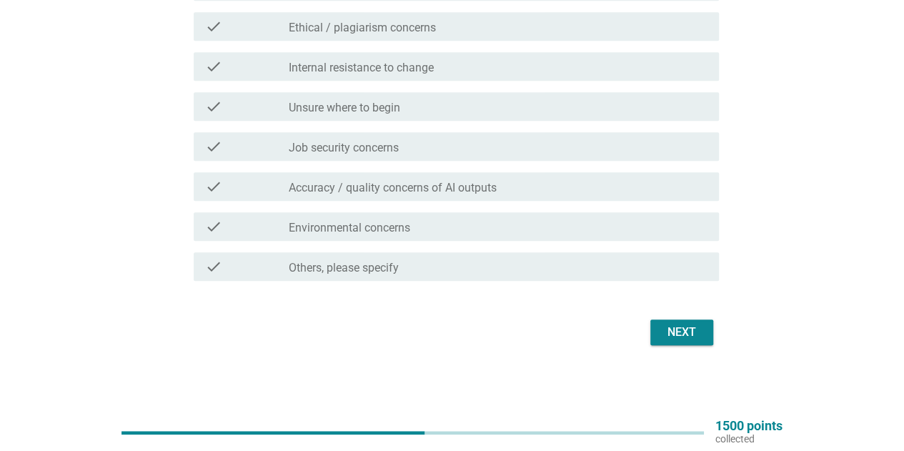
click at [660, 334] on button "Next" at bounding box center [681, 332] width 63 height 26
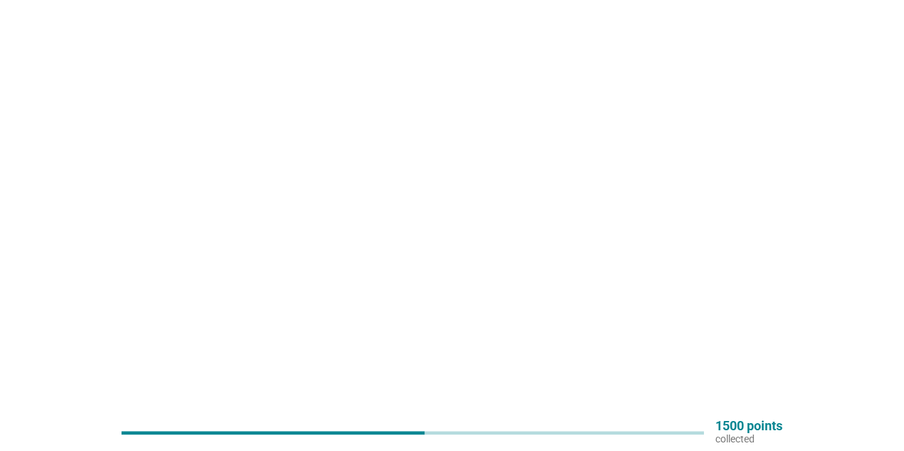
scroll to position [0, 0]
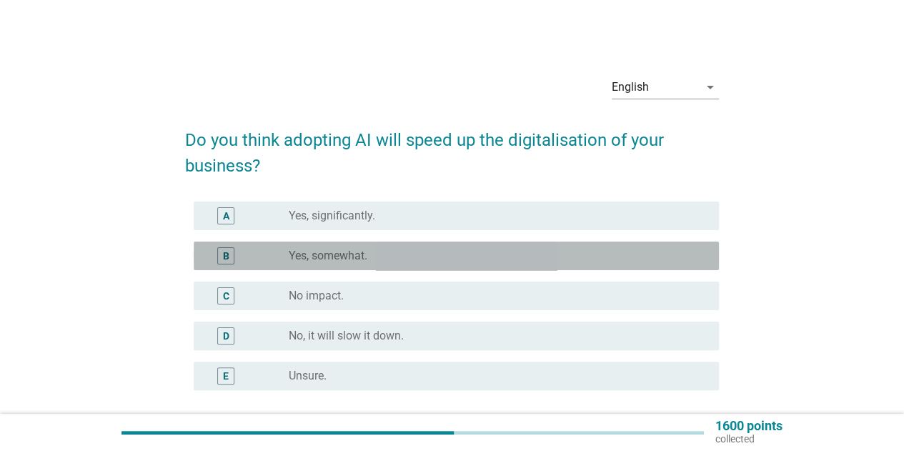
click at [347, 260] on label "Yes, somewhat." at bounding box center [328, 256] width 79 height 14
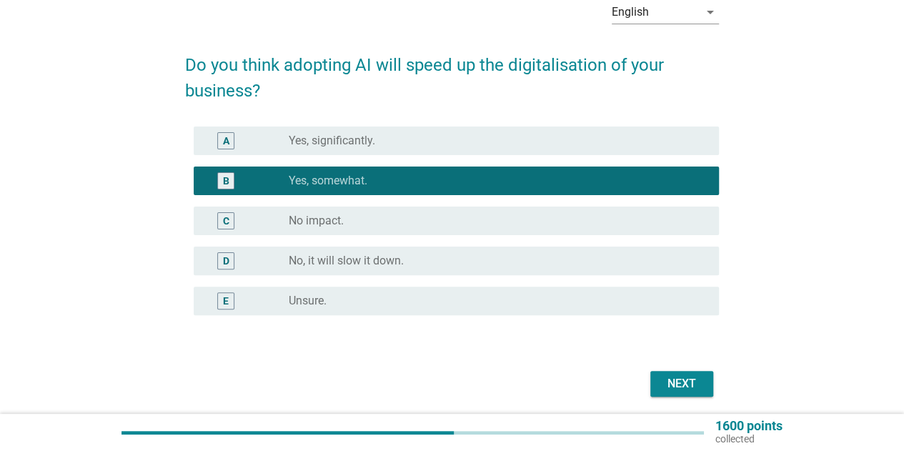
scroll to position [126, 0]
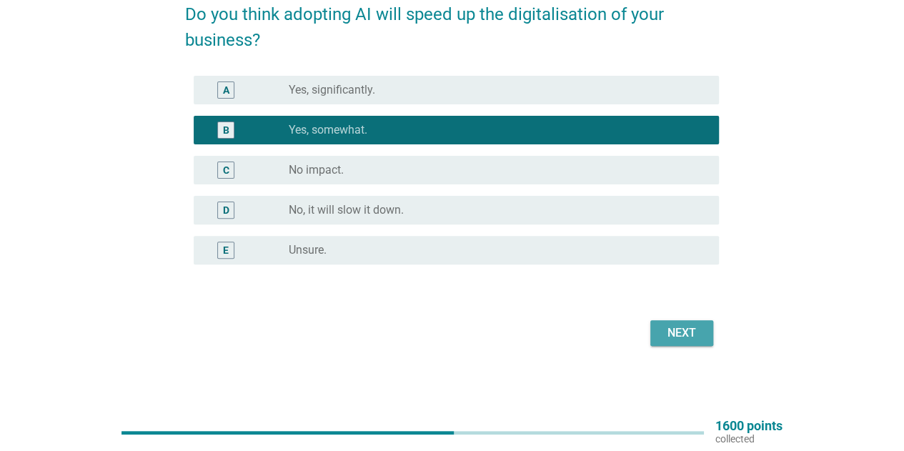
drag, startPoint x: 670, startPoint y: 326, endPoint x: 661, endPoint y: 324, distance: 8.7
click at [670, 326] on div "Next" at bounding box center [681, 332] width 40 height 17
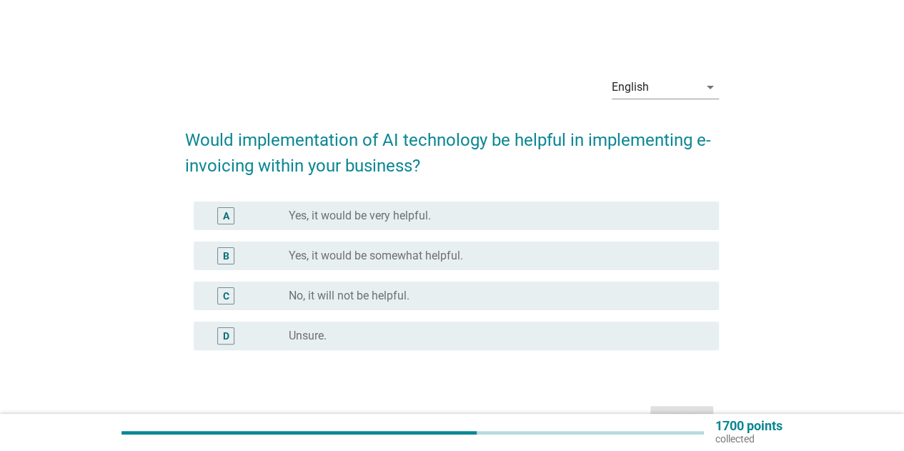
click at [479, 255] on div "radio_button_unchecked Yes, it would be somewhat helpful." at bounding box center [492, 256] width 407 height 14
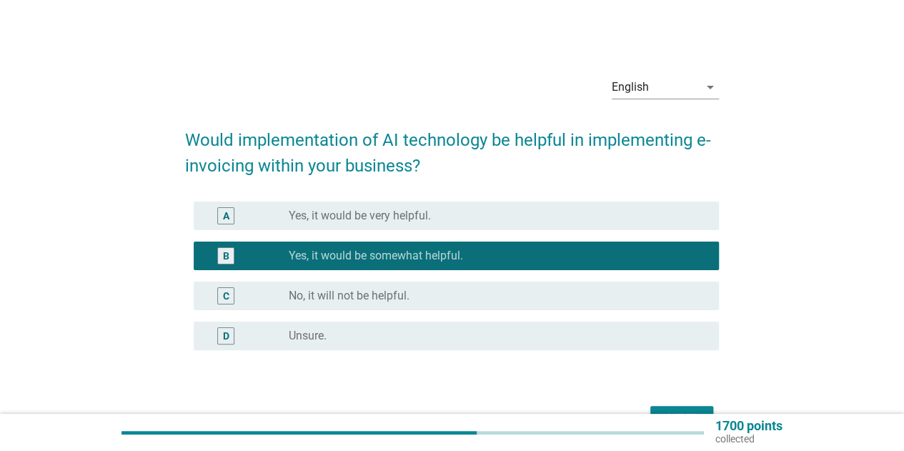
click at [341, 333] on div "radio_button_unchecked Unsure." at bounding box center [492, 336] width 407 height 14
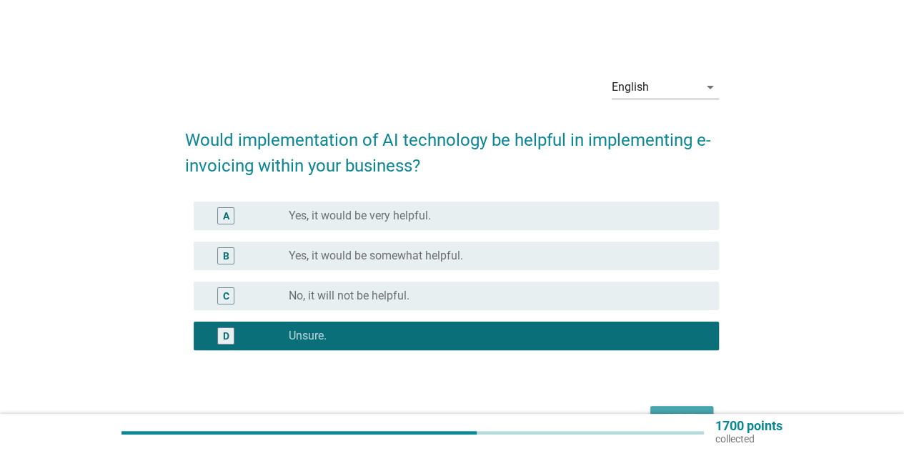
click at [661, 409] on button "Next" at bounding box center [681, 419] width 63 height 26
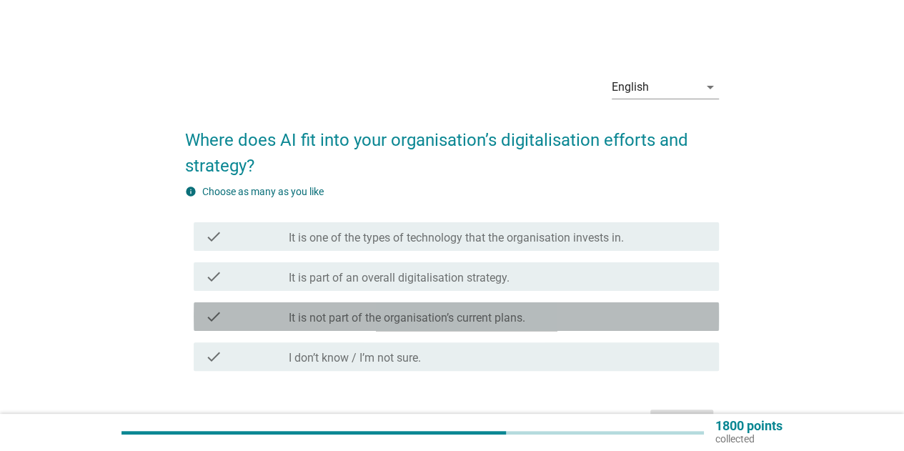
click at [444, 316] on label "It is not part of the organisation’s current plans." at bounding box center [407, 318] width 236 height 14
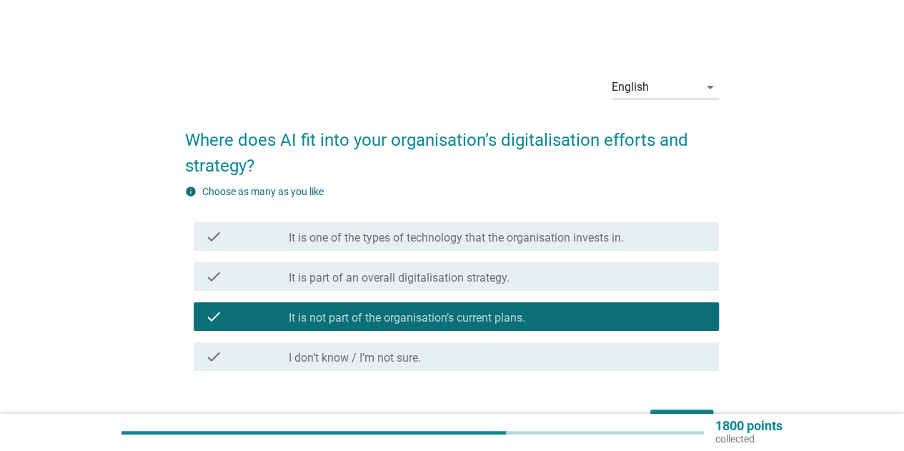
click at [678, 409] on button "Next" at bounding box center [681, 422] width 63 height 26
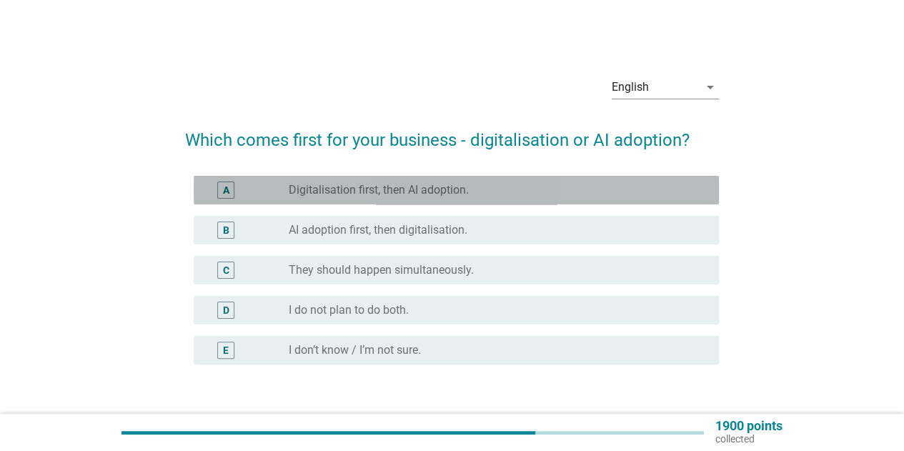
click at [372, 194] on label "Digitalisation first, then AI adoption." at bounding box center [379, 190] width 180 height 14
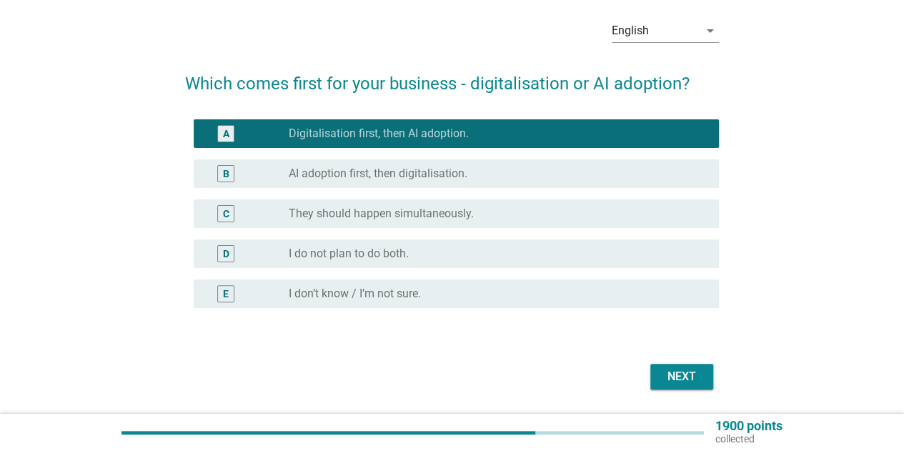
scroll to position [100, 0]
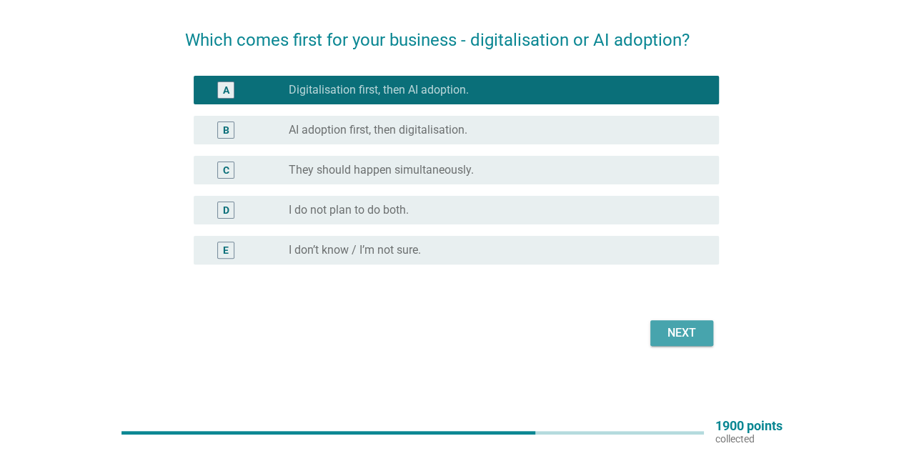
click at [663, 330] on div "Next" at bounding box center [681, 332] width 40 height 17
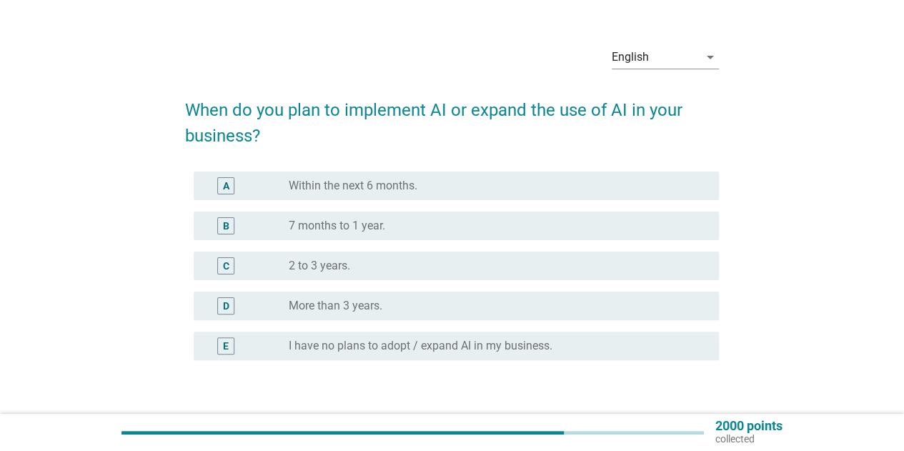
scroll to position [71, 0]
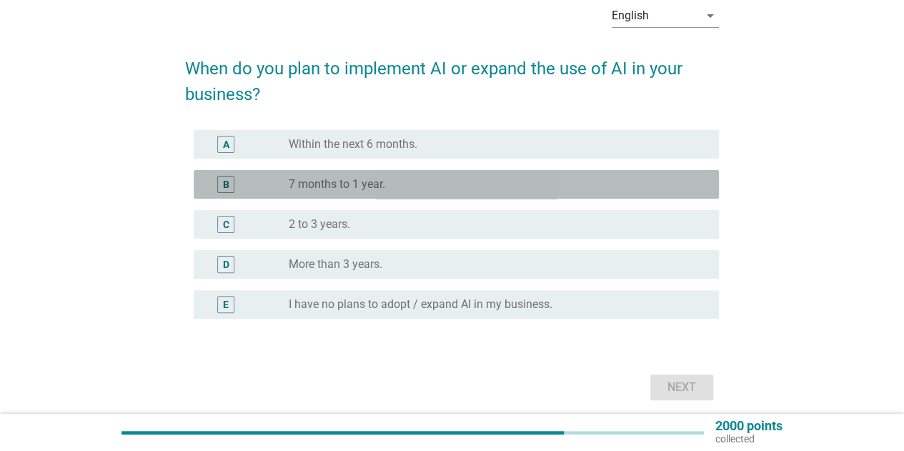
click at [309, 181] on label "7 months to 1 year." at bounding box center [337, 184] width 96 height 14
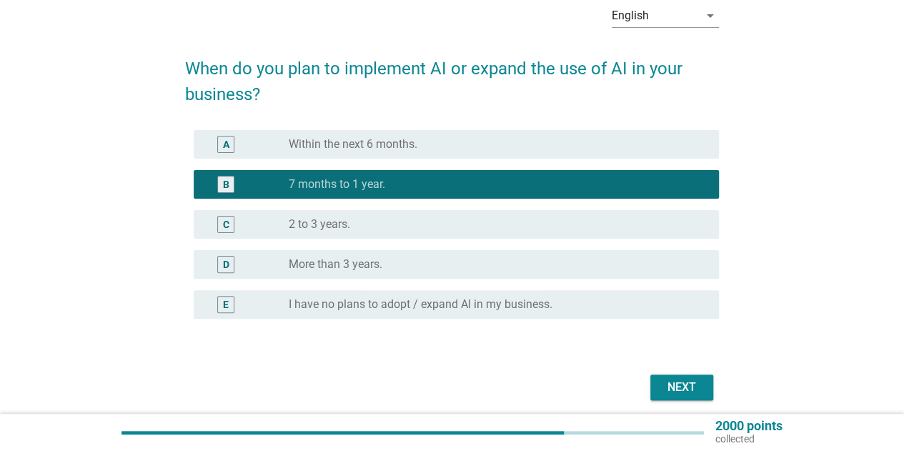
click at [661, 383] on div "Next" at bounding box center [681, 387] width 40 height 17
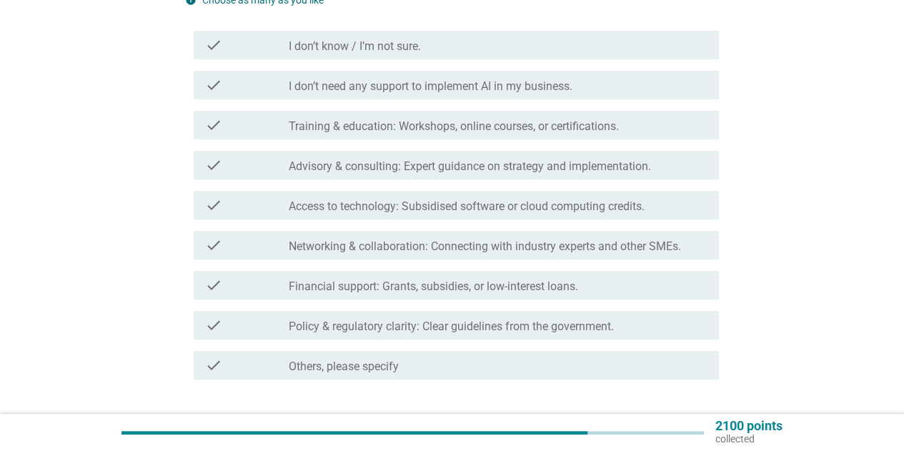
scroll to position [214, 0]
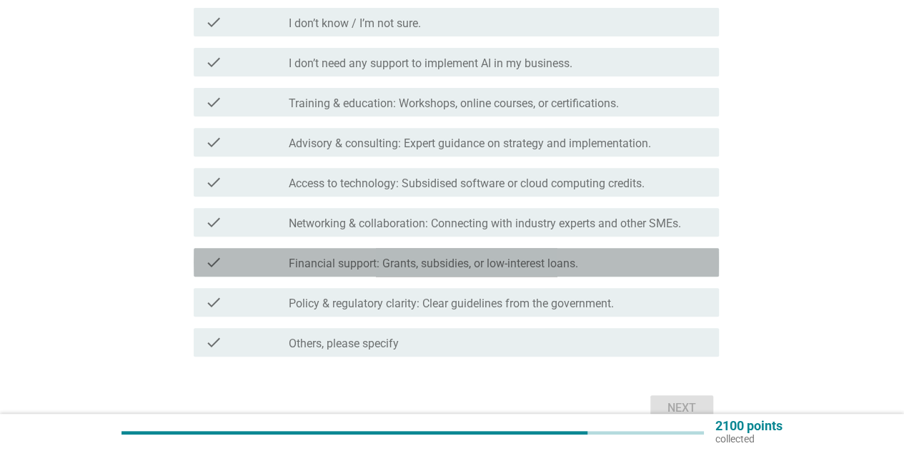
click at [347, 264] on label "Financial support: Grants, subsidies, or low-interest loans." at bounding box center [433, 263] width 289 height 14
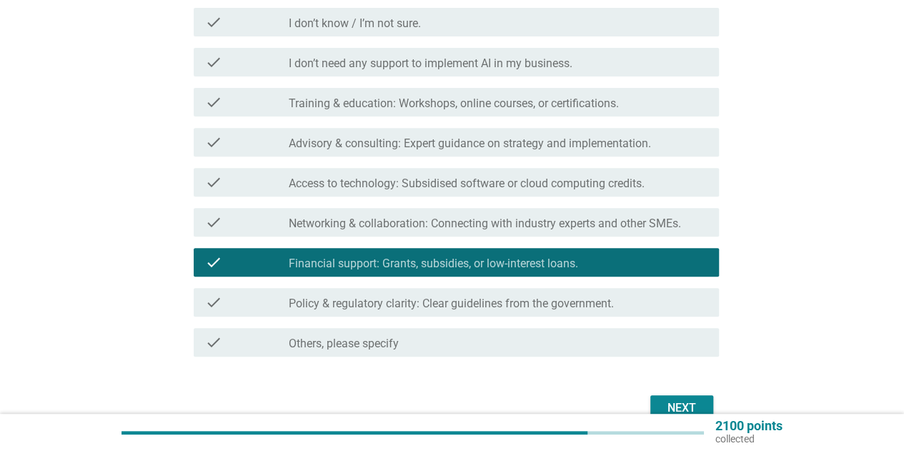
click at [468, 106] on label "Training & education: Workshops, online courses, or certifications." at bounding box center [454, 103] width 330 height 14
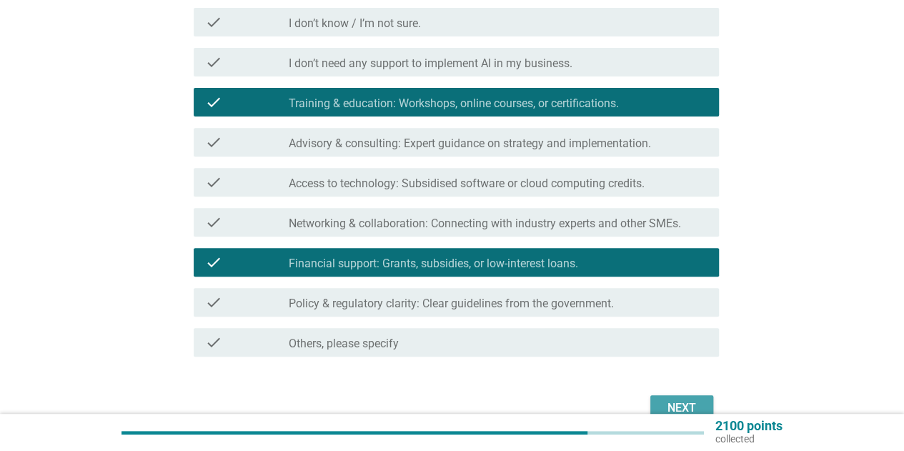
click at [678, 396] on button "Next" at bounding box center [681, 408] width 63 height 26
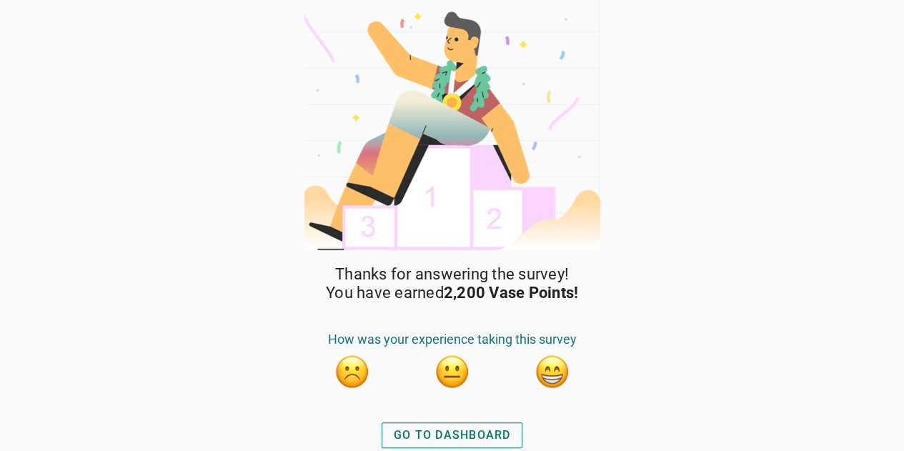
scroll to position [1, 0]
